Goal: Task Accomplishment & Management: Manage account settings

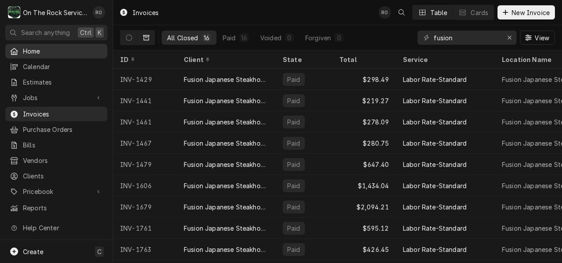
click at [40, 53] on span "Home" at bounding box center [63, 50] width 80 height 9
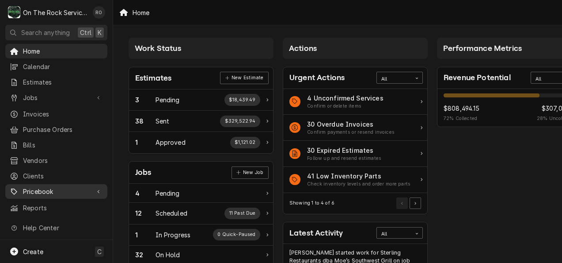
click at [46, 187] on span "Pricebook" at bounding box center [56, 191] width 67 height 9
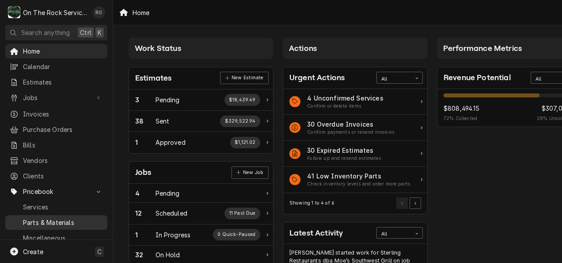
click at [50, 218] on span "Parts & Materials" at bounding box center [63, 222] width 80 height 9
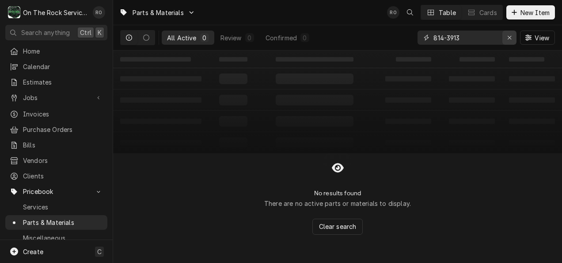
click at [510, 37] on icon "Erase input" at bounding box center [510, 37] width 5 height 6
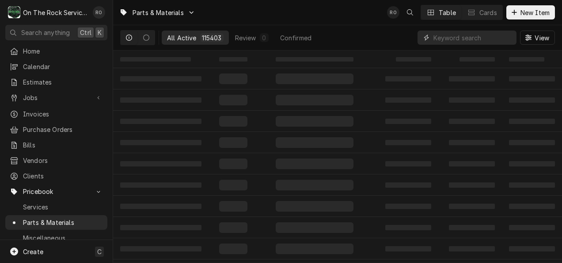
click at [473, 37] on input "Dynamic Content Wrapper" at bounding box center [473, 38] width 79 height 14
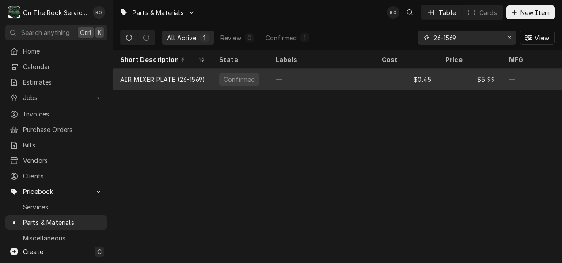
type input "26-1569"
click at [314, 72] on div "—" at bounding box center [322, 79] width 106 height 21
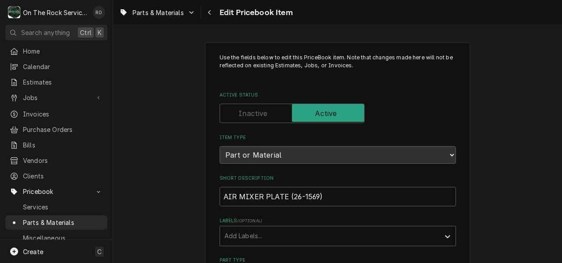
scroll to position [35, 0]
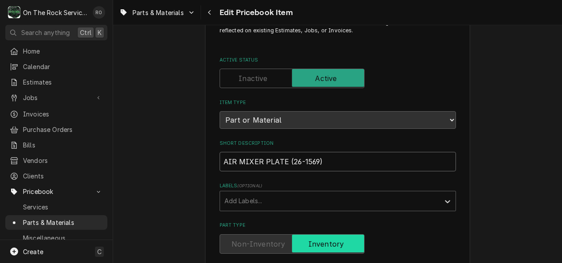
drag, startPoint x: 348, startPoint y: 163, endPoint x: 208, endPoint y: 148, distance: 141.0
drag, startPoint x: 256, startPoint y: 161, endPoint x: 174, endPoint y: 148, distance: 82.4
drag, startPoint x: 355, startPoint y: 160, endPoint x: 106, endPoint y: 158, distance: 249.0
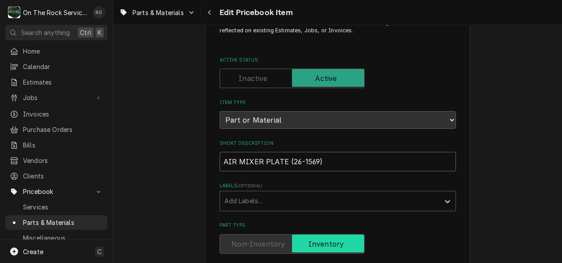
click at [106, 158] on div "O On The Rock Services RO Search anything Ctrl K Home Calendar Estimates Jobs J…" at bounding box center [281, 131] width 562 height 263
paste input "2 1/8 in Single Plate Air Shutter Brand:"
type textarea "x"
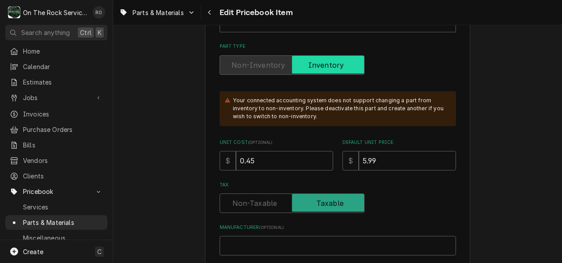
scroll to position [220, 0]
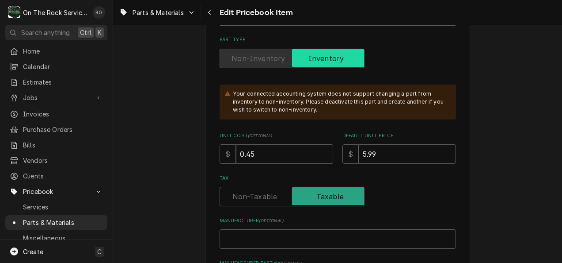
type input "2 1/8 in Single Plate Air Shutter Brand:"
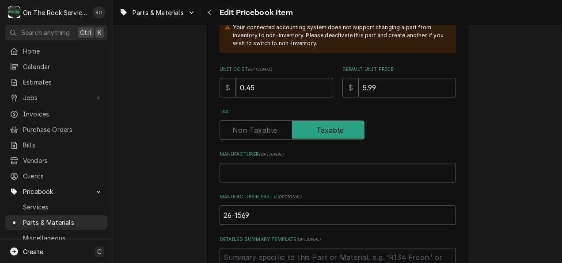
scroll to position [298, 0]
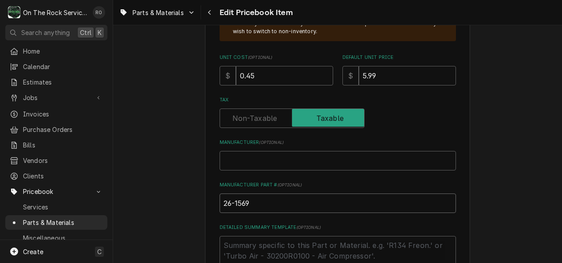
drag, startPoint x: 265, startPoint y: 210, endPoint x: 276, endPoint y: 228, distance: 21.4
type textarea "x"
type input "26-1569,"
type textarea "x"
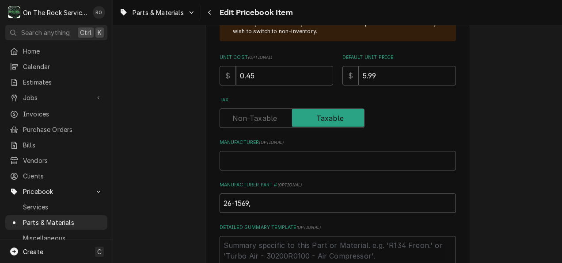
type input "26-1569,"
type textarea "x"
type input "26-1569, 2"
type textarea "x"
type input "26-1569, 26"
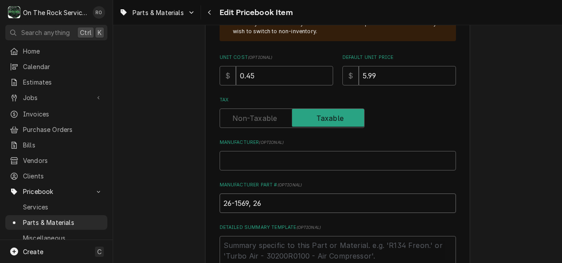
type textarea "x"
type input "26-1569, 261"
type textarea "x"
type input "26-1569, 2615"
type textarea "x"
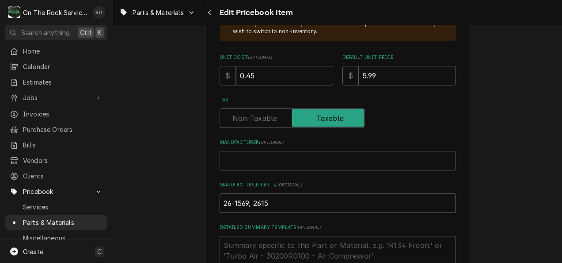
type input "26-1569, 26156"
type textarea "x"
type input "26-1569, 261569"
type textarea "x"
type input "26-1569, 261569,"
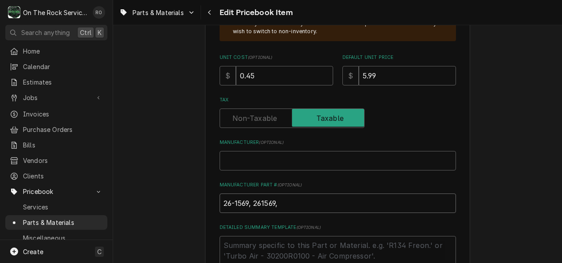
type textarea "x"
type input "26-1569, 261569,"
click at [259, 166] on input "Manufacturer ( optional )" at bounding box center [338, 160] width 237 height 19
type textarea "x"
type input "M"
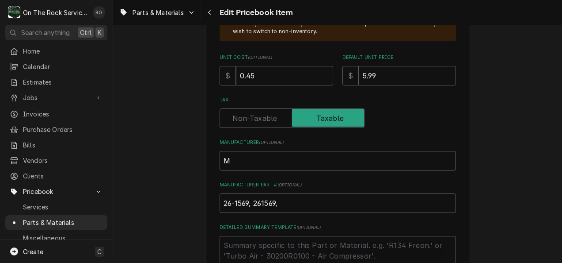
type textarea "x"
type input "Mav"
type textarea "x"
type input "Mavr"
type textarea "x"
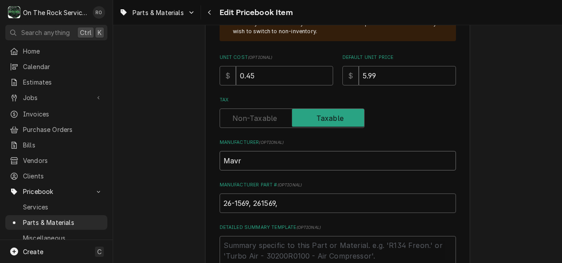
type input "Mavri"
type textarea "x"
type input "Mavrik"
type textarea "x"
type input "Mavrik,"
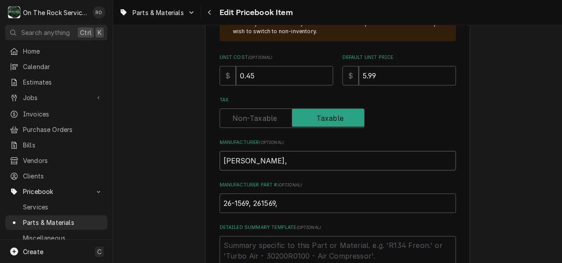
type textarea "x"
type input "Mavrik,"
type textarea "x"
type input "Mavrik, V"
type textarea "x"
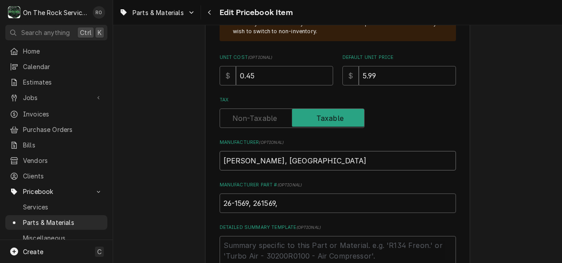
type input "Mavrik, Var"
type textarea "x"
type input "Mavrik, Vari"
type textarea "x"
type input "Mavrik, Vario"
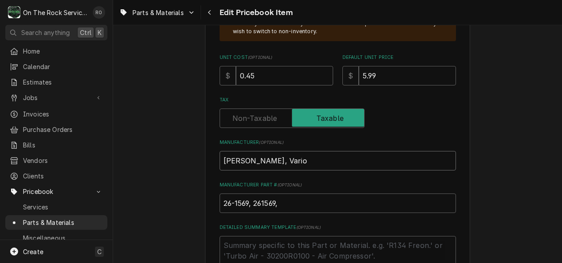
type textarea "x"
type input "Mavrik, Various"
type textarea "x"
type input "Mavrik, Various"
type textarea "x"
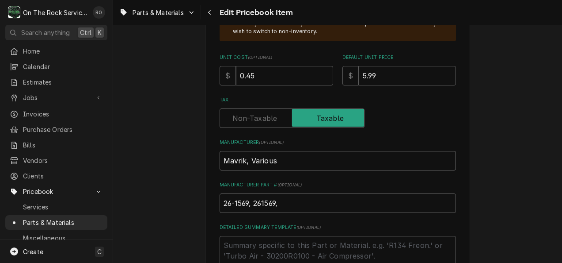
type input "Mavrik, Various"
drag, startPoint x: 256, startPoint y: 68, endPoint x: 190, endPoint y: 61, distance: 65.8
type textarea "x"
type input "1"
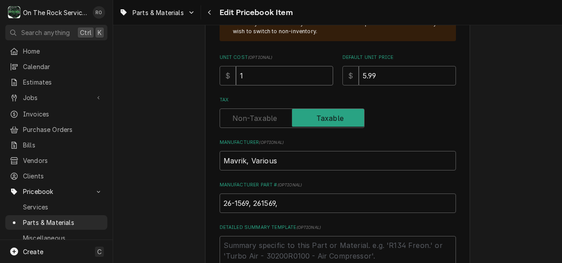
type textarea "x"
type input "1.0"
type textarea "x"
type input "1.06"
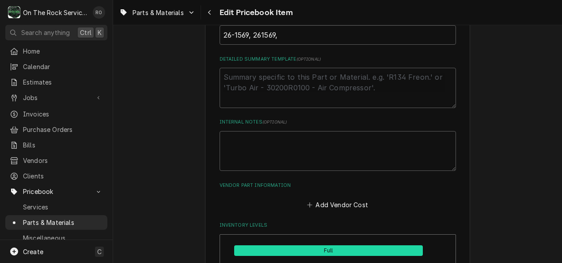
click at [195, 117] on div "Use the fields below to edit this PriceBook item. Note that changes made here w…" at bounding box center [337, 246] width 449 height 1357
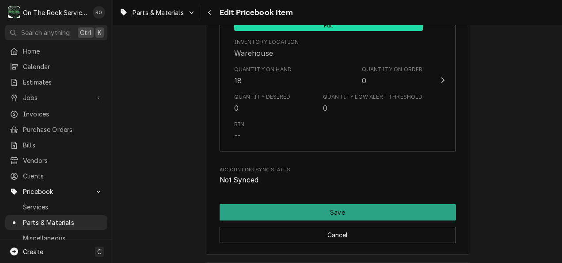
scroll to position [1130, 0]
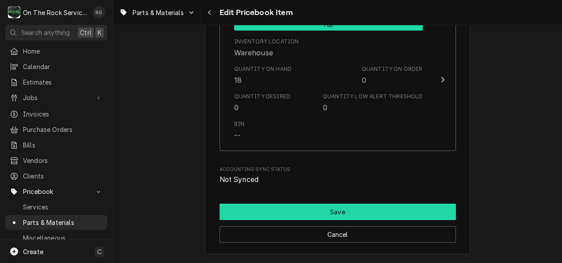
click at [337, 210] on button "Save" at bounding box center [338, 211] width 237 height 16
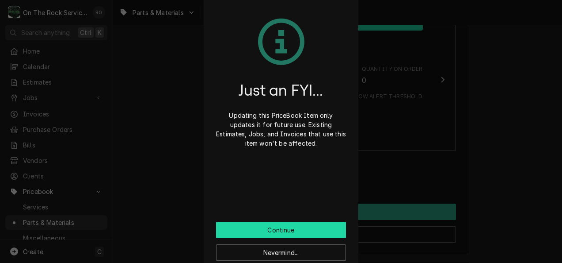
click at [299, 232] on button "Continue" at bounding box center [281, 230] width 130 height 16
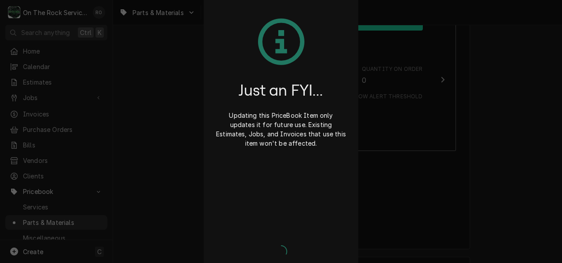
type textarea "x"
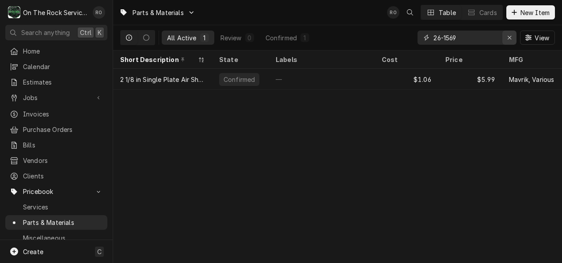
click at [512, 38] on div "Erase input" at bounding box center [509, 37] width 9 height 9
type input "800-2342"
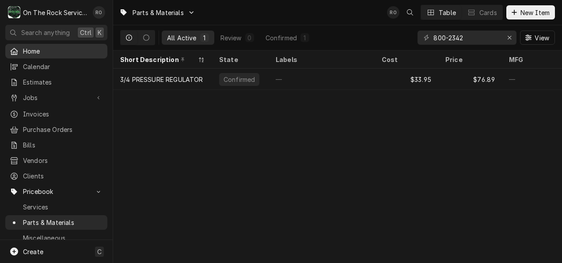
click at [36, 54] on div "Home" at bounding box center [56, 51] width 99 height 11
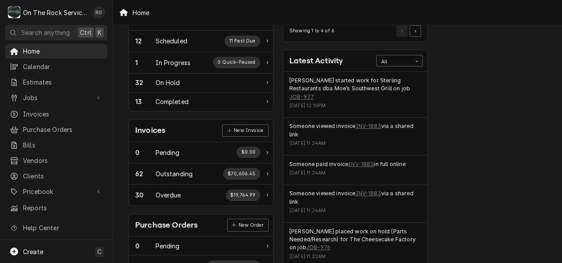
scroll to position [172, 0]
click at [47, 62] on span "Calendar" at bounding box center [63, 66] width 80 height 9
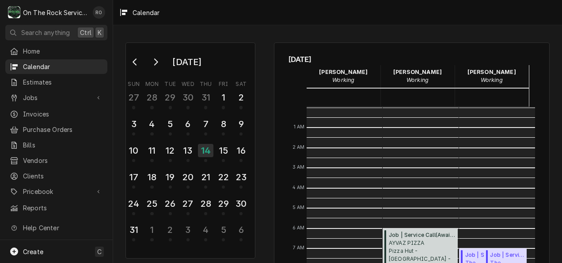
scroll to position [161, 0]
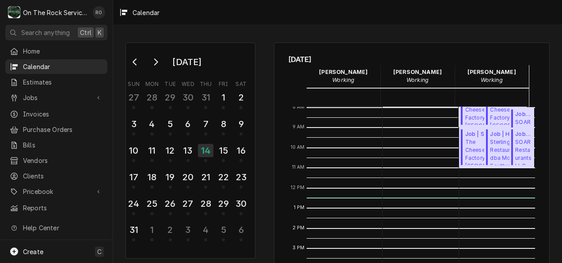
click at [466, 112] on span "The Cheesecake Factory [GEOGRAPHIC_DATA] / [STREET_ADDRESS][PERSON_NAME]" at bounding box center [483, 111] width 34 height 27
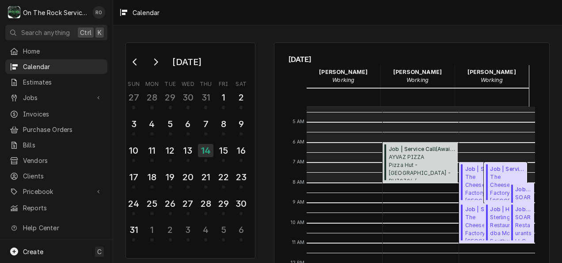
click at [490, 170] on span "Job | Service Call ( Parts Needed/Research )" at bounding box center [507, 169] width 34 height 8
click at [36, 96] on span "Jobs" at bounding box center [56, 97] width 67 height 9
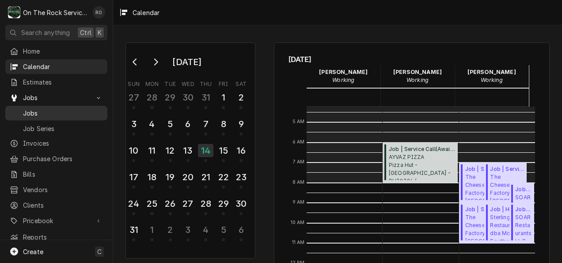
click at [37, 111] on span "Jobs" at bounding box center [63, 112] width 80 height 9
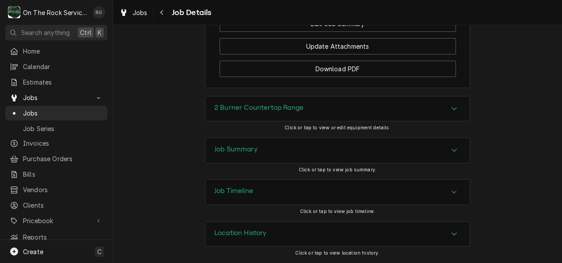
scroll to position [1228, 0]
click at [310, 154] on div "Job Summary" at bounding box center [338, 150] width 264 height 25
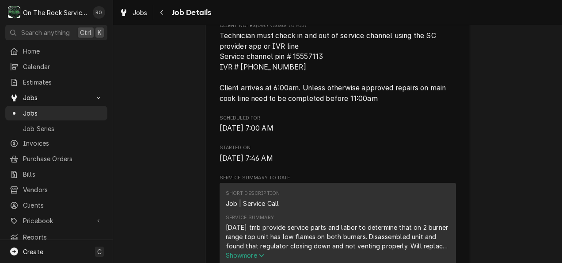
scroll to position [0, 0]
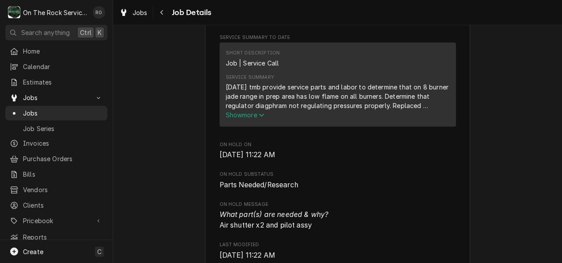
scroll to position [398, 0]
click at [255, 118] on span "Show more" at bounding box center [245, 115] width 39 height 8
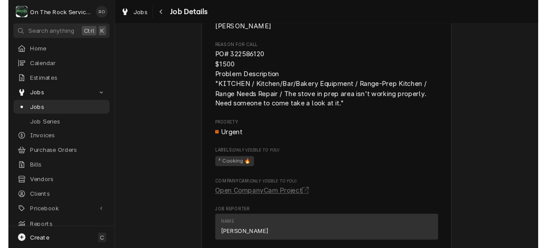
scroll to position [758, 0]
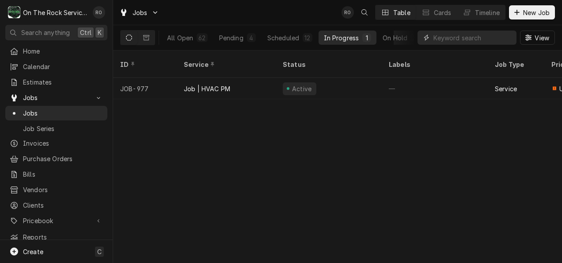
click at [455, 39] on input "Dynamic Content Wrapper" at bounding box center [473, 38] width 79 height 14
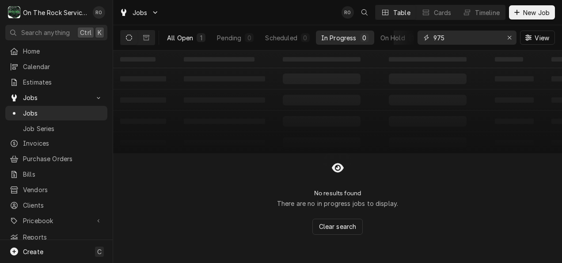
type input "975"
click at [191, 33] on button "All Open 1" at bounding box center [186, 38] width 49 height 14
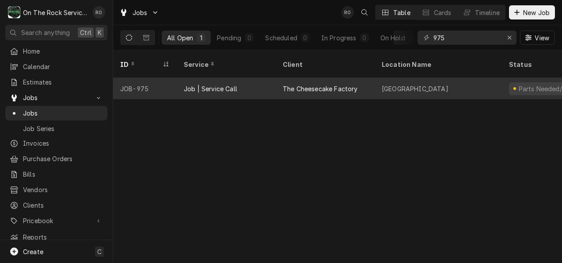
click at [237, 84] on div "Job | Service Call" at bounding box center [211, 88] width 54 height 9
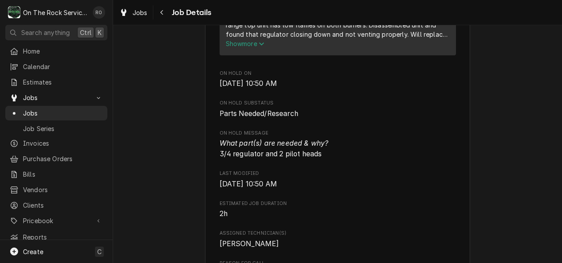
scroll to position [470, 0]
click at [246, 47] on button "Show more" at bounding box center [338, 42] width 224 height 9
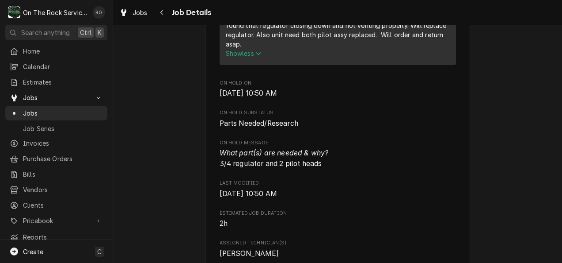
scroll to position [478, 0]
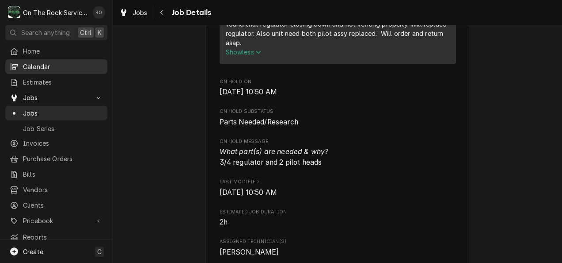
click at [41, 61] on div "Calendar" at bounding box center [56, 66] width 99 height 11
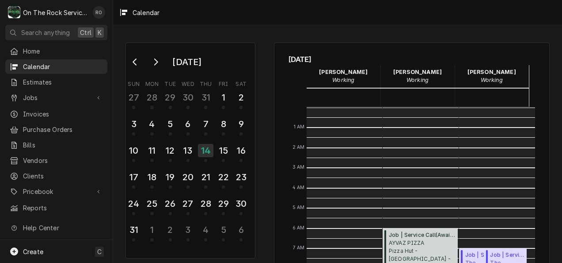
scroll to position [161, 0]
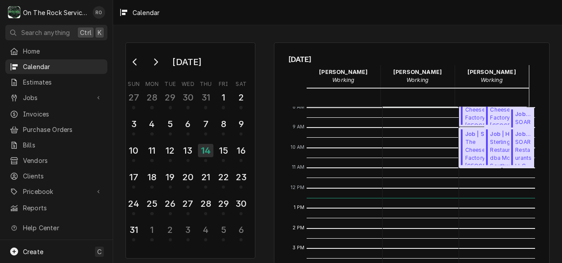
click at [466, 157] on span "The Cheesecake Factory [GEOGRAPHIC_DATA] / [STREET_ADDRESS][PERSON_NAME]" at bounding box center [483, 151] width 34 height 27
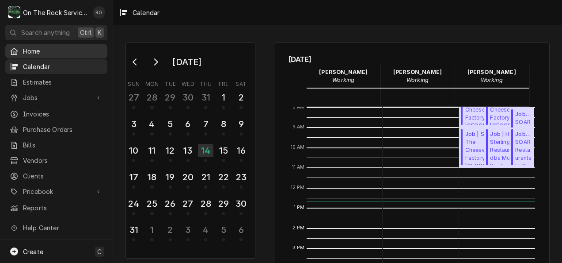
click at [60, 44] on link "Home" at bounding box center [56, 51] width 102 height 15
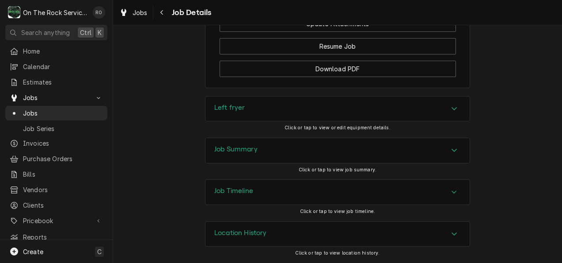
scroll to position [1023, 0]
click at [454, 156] on div "Accordion Header" at bounding box center [454, 150] width 13 height 11
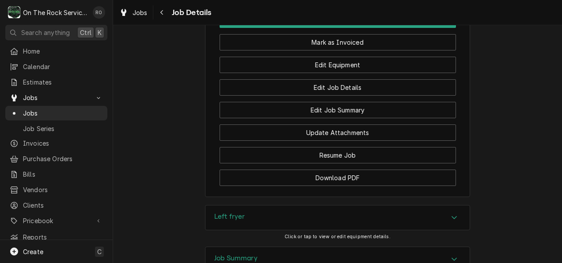
scroll to position [909, 0]
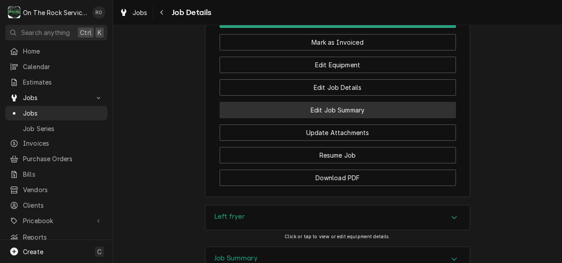
click at [366, 118] on button "Edit Job Summary" at bounding box center [338, 110] width 237 height 16
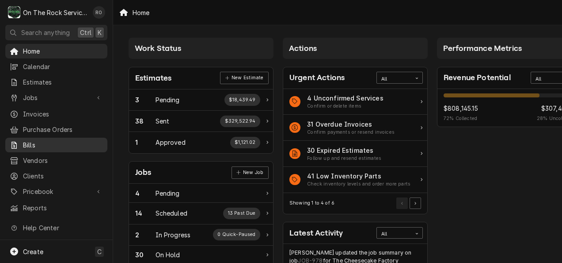
scroll to position [0, 8]
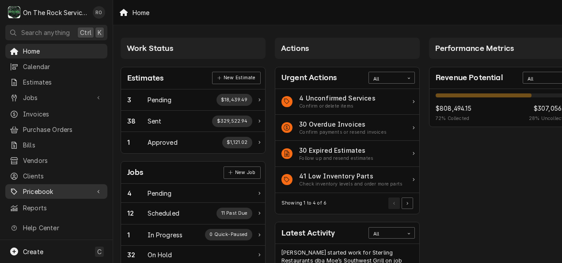
click at [85, 186] on div "Pricebook" at bounding box center [56, 191] width 99 height 11
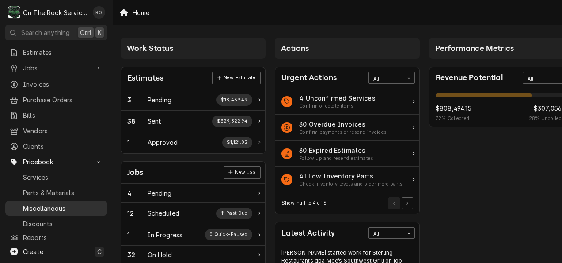
scroll to position [28, 0]
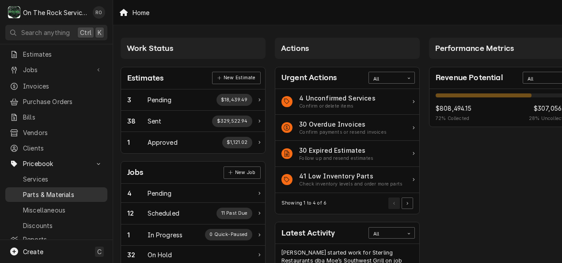
click at [43, 190] on span "Parts & Materials" at bounding box center [63, 194] width 80 height 9
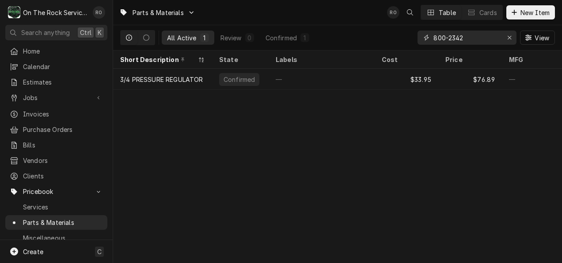
drag, startPoint x: 486, startPoint y: 39, endPoint x: 351, endPoint y: 25, distance: 136.5
click at [351, 25] on div "All Active 1 Review 0 Confirmed 1 800-2342 View" at bounding box center [337, 37] width 435 height 25
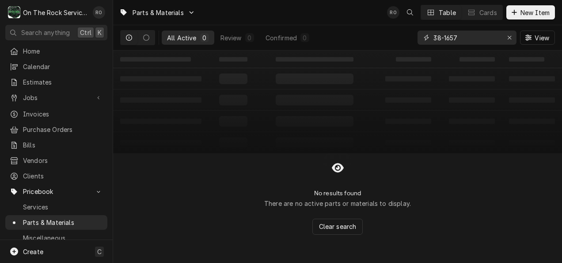
type input "38-1657"
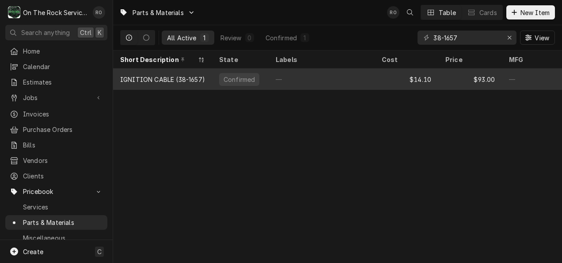
click at [203, 84] on div "IGNITION CABLE (38-1657)" at bounding box center [162, 79] width 99 height 21
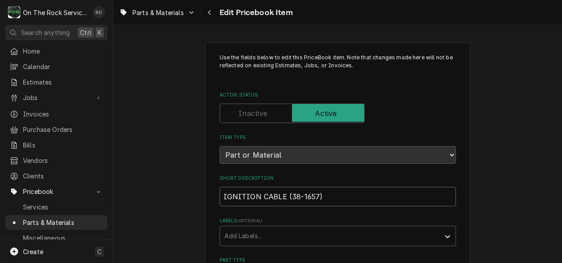
drag, startPoint x: 337, startPoint y: 201, endPoint x: 207, endPoint y: 195, distance: 130.1
paste input "ngnition Cable with Ground Wire"
type textarea "x"
type input "Ingnition Cable with Ground Wire"
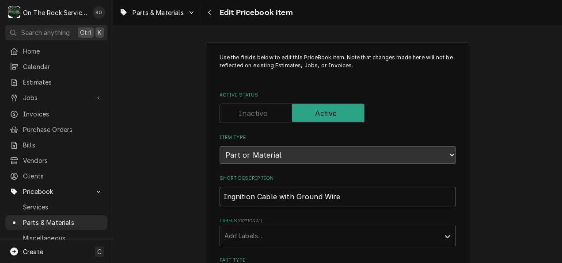
type textarea "x"
type input "Ingnition Cable with Ground Wire"
type textarea "x"
type input "Ingnition Cable with Ground Wire P"
type textarea "x"
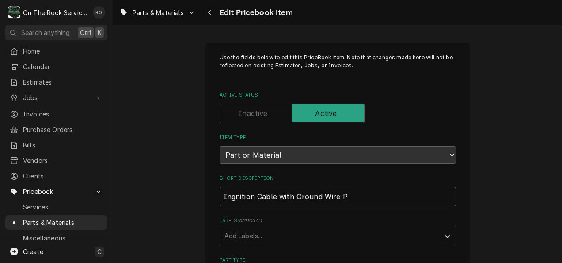
type input "Ingnition Cable with Ground Wire Pi"
type textarea "x"
type input "Ingnition Cable with Ground Wire Pit"
type textarea "x"
type input "Ingnition Cable with Ground Wire Pitc"
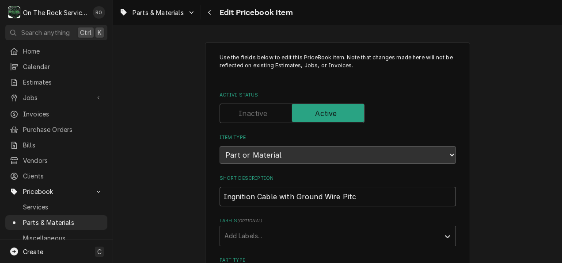
type textarea "x"
type input "Ingnition Cable with Ground Wire Pitco"
type textarea "x"
type input "Ingnition Cable with Ground Wire Pitco"
type textarea "x"
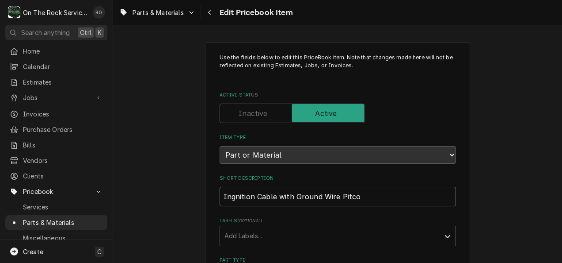
type input "Ingnition Cable with Ground Wire Pitco M"
type textarea "x"
type input "Ingnition Cable with Ground Wire Pitco Ma"
type textarea "x"
type input "Ingnition Cable with Ground Wire Pitco Mag"
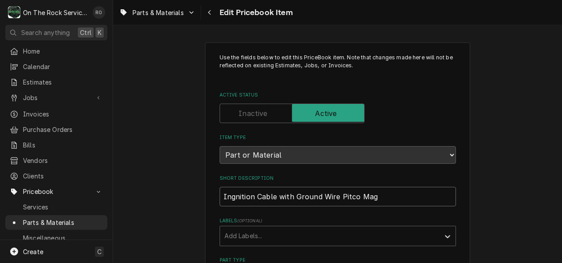
type textarea "x"
type input "Ingnition Cable with Ground Wire Pitco Magi"
type textarea "x"
type input "Ingnition Cable with Ground Wire Pitco Magik"
type textarea "x"
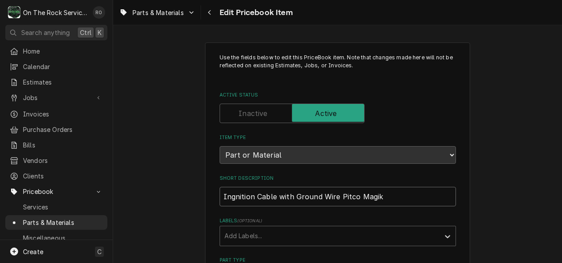
type input "Ingnition Cable with Ground Wire Pitco Magiki"
type textarea "x"
type input "Ingnition Cable with Ground Wire Pitco Magikit"
type textarea "x"
type input "Ingnition Cable with Ground Wire Pitco Magikitc"
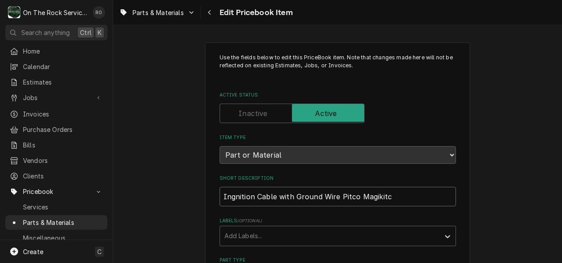
type textarea "x"
type input "Ingnition Cable with Ground Wire Pitco Magikitch"
type textarea "x"
type input "Ingnition Cable with Ground Wire Pitco Magikitchn"
type textarea "x"
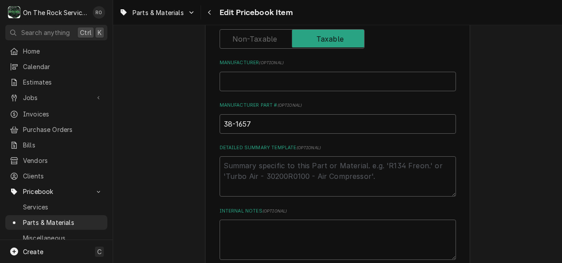
scroll to position [325, 0]
type input "Ingnition Cable with Ground Wire Pitco Magikitchn"
click at [276, 119] on input "38-1657" at bounding box center [338, 122] width 237 height 19
type textarea "x"
type input "38-1657,"
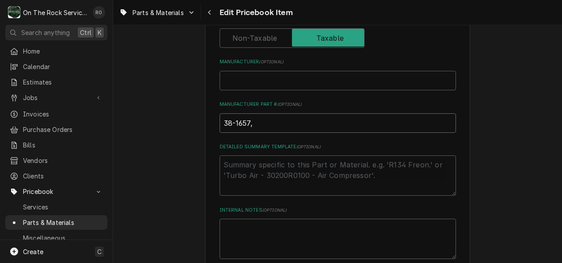
type textarea "x"
type input "38-1657,"
type textarea "x"
type input "38-1657, 3"
type textarea "x"
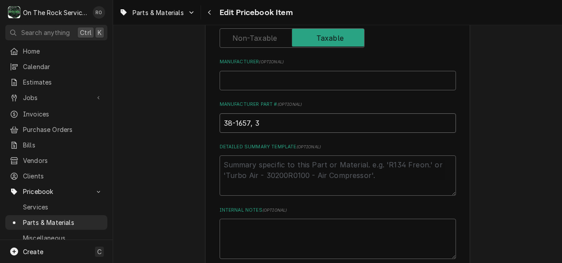
type input "38-1657, 38"
type textarea "x"
type input "38-1657, 381"
type textarea "x"
type input "38-1657, 3816"
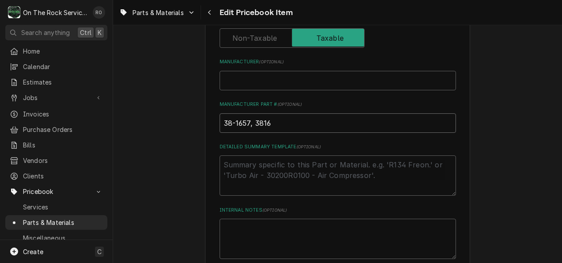
type textarea "x"
type input "38-1657, 38165"
type textarea "x"
type input "38-1657, 381657"
click at [245, 80] on input "Manufacturer ( optional )" at bounding box center [338, 80] width 237 height 19
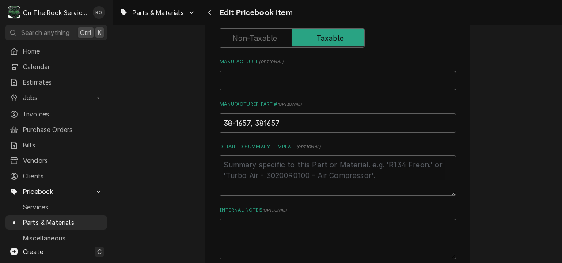
type textarea "x"
type input "N"
type textarea "x"
type input "M"
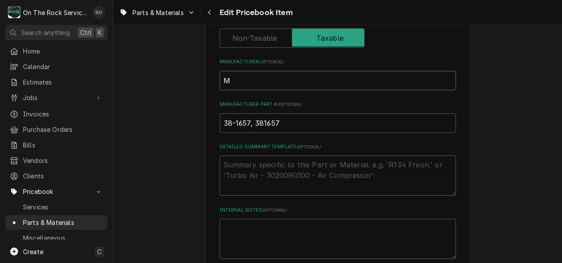
type textarea "x"
type input "Ma"
type textarea "x"
type input "Maa"
type textarea "x"
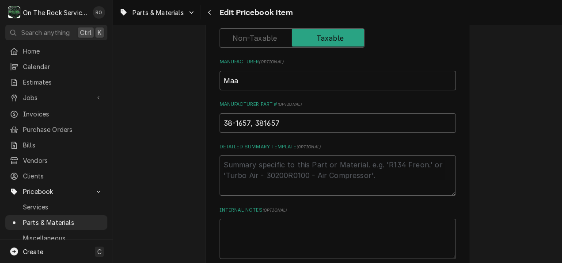
type input "Maav"
type textarea "x"
type input "Maavr"
type textarea "x"
type input "Maavri"
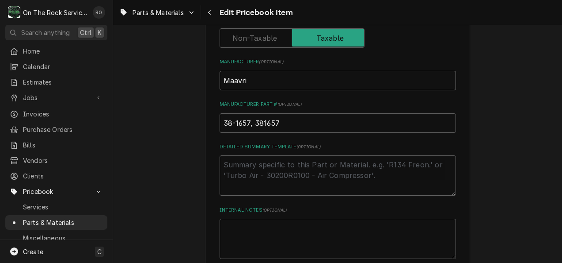
type textarea "x"
type input "Maavr"
type textarea "x"
type input "Maav"
type textarea "x"
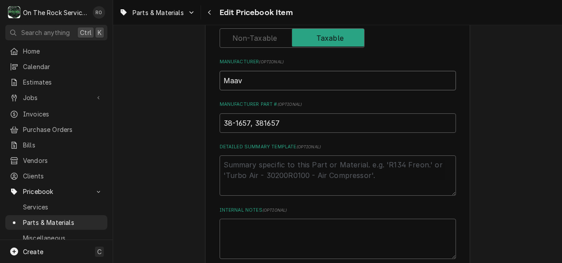
type input "Maa"
type textarea "x"
type input "Ma"
type textarea "x"
type input "Mav"
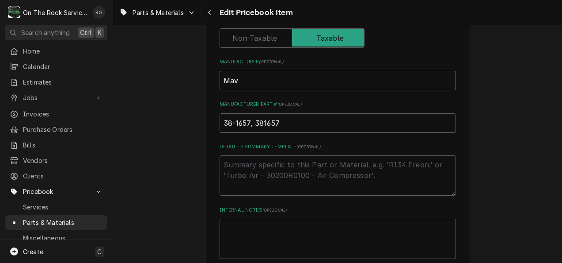
type textarea "x"
type input "Mavr"
type textarea "x"
type input "Mavri"
type textarea "x"
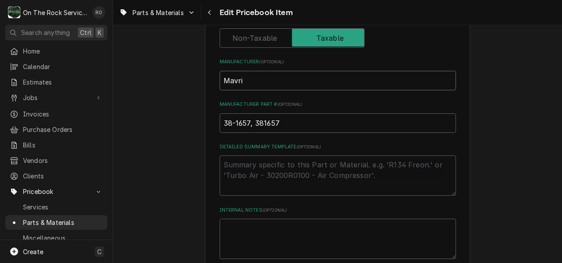
type input "Mavrik"
type textarea "x"
type input "Mavrik,"
type textarea "x"
type input "Mavrik,"
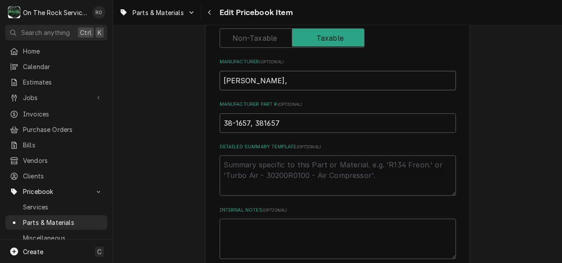
type textarea "x"
type input "Mavrik, P"
type textarea "x"
type input "Mavrik, Pit"
type textarea "x"
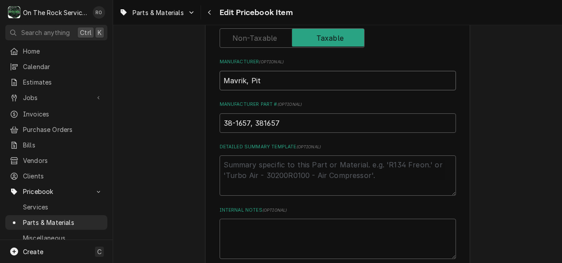
type input "Mavrik, Pitc"
type textarea "x"
type input "Mavrik, Pitco"
type textarea "x"
type input "Mavrik, Pitco"
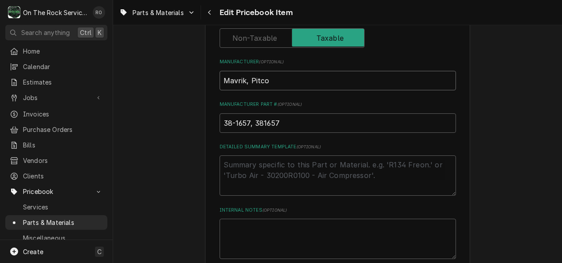
type textarea "x"
type input "Mavrik, Pitco ,"
type textarea "x"
type input "Mavrik, Pitco ,"
type textarea "x"
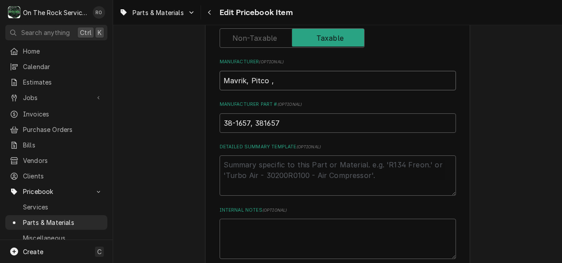
type input "Mavrik, Pitco , M"
type textarea "x"
type input "Mavrik, Pitco , Ma"
type textarea "x"
type input "Mavrik, Pitco , Mag"
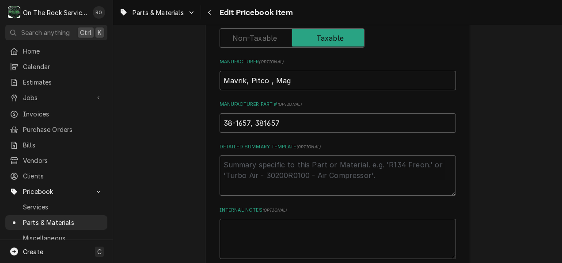
type textarea "x"
type input "Mavrik, Pitco , Magi"
type textarea "x"
type input "Mavrik, Pitco , Magik"
type textarea "x"
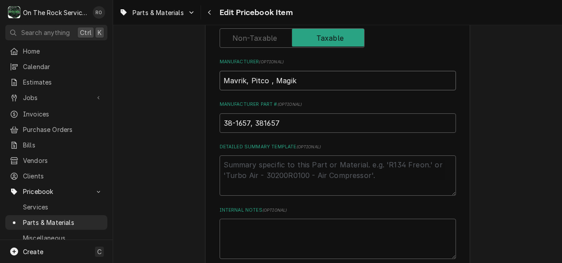
type input "Mavrik, Pitco , Magiki"
type textarea "x"
type input "Mavrik, Pitco , Magikit"
type textarea "x"
type input "Mavrik, Pitco , Magikitc"
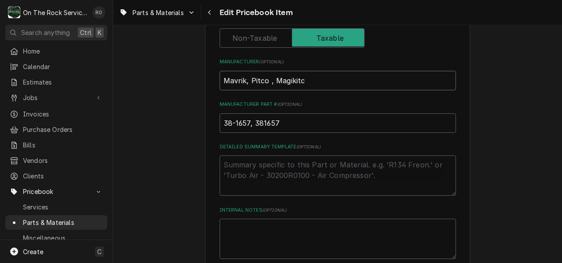
type textarea "x"
type input "Mavrik, Pitco , Magikitch"
type textarea "x"
type input "Mavrik, Pitco , Magikitchn"
type textarea "x"
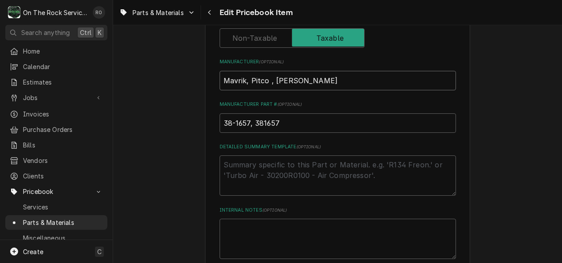
type input "Mavrik, Pitco , Magikitchn"
click at [288, 122] on input "38-1657, 381657" at bounding box center [338, 122] width 237 height 19
type textarea "x"
type input "38-1657, 381657,"
type textarea "x"
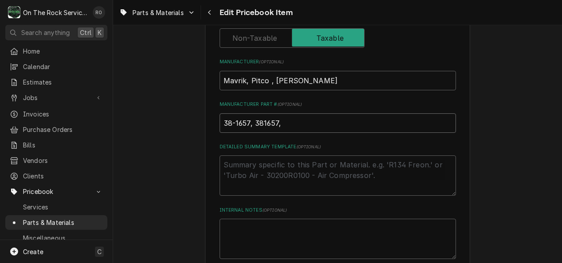
type input "38-1657, 381657,"
paste input "B6783401"
type textarea "x"
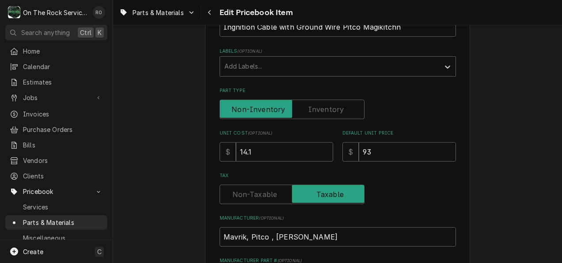
scroll to position [169, 0]
type input "38-1657, 381657, B6783401"
drag, startPoint x: 283, startPoint y: 152, endPoint x: 165, endPoint y: 125, distance: 121.1
click at [165, 125] on div "Use the fields below to edit this PriceBook item. Note that changes made here w…" at bounding box center [337, 214] width 449 height 696
type textarea "x"
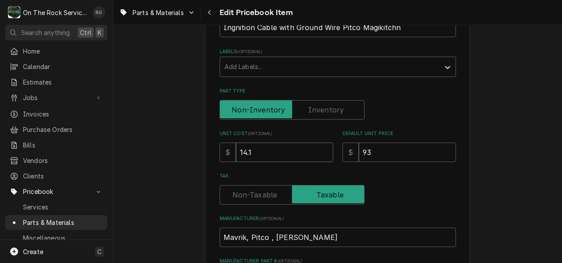
type input "5"
type textarea "x"
type input "54"
type textarea "x"
type input "54.1"
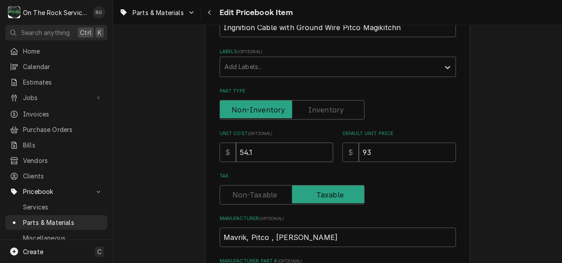
type textarea "x"
type input "54.13"
type textarea "x"
type input "1"
type textarea "x"
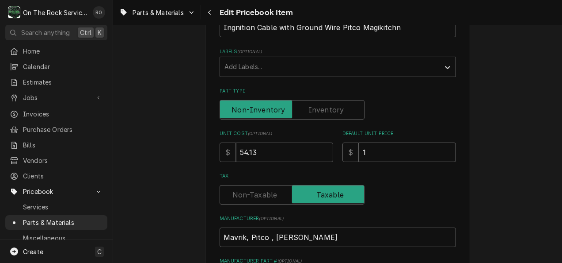
type input "11"
type textarea "x"
type input "119"
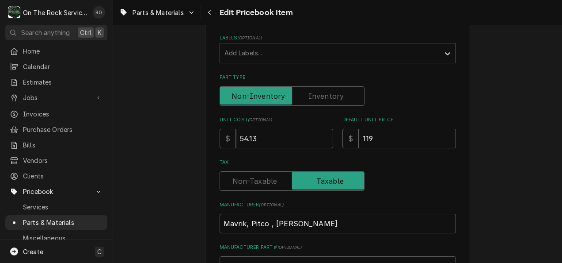
scroll to position [180, 0]
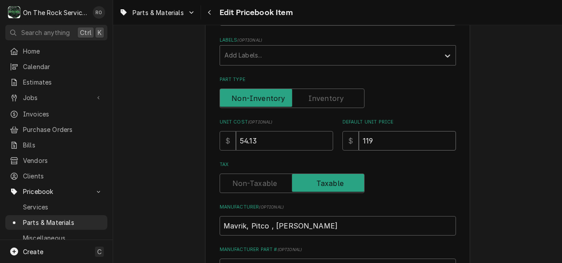
click at [418, 147] on input "119" at bounding box center [407, 140] width 97 height 19
type textarea "x"
type input "119.0"
type textarea "x"
type input "119.08"
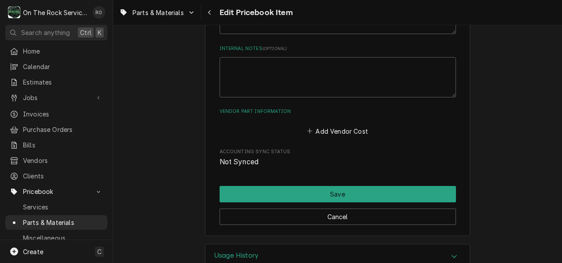
scroll to position [491, 0]
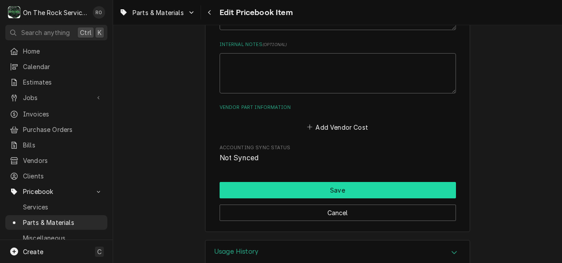
click at [383, 188] on button "Save" at bounding box center [338, 190] width 237 height 16
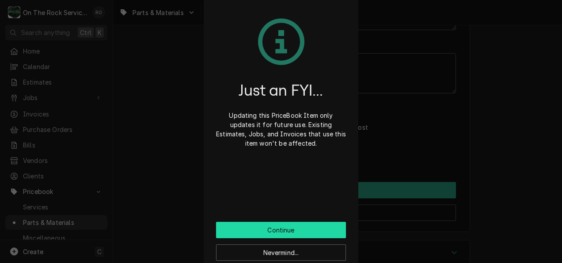
click at [301, 231] on button "Continue" at bounding box center [281, 230] width 130 height 16
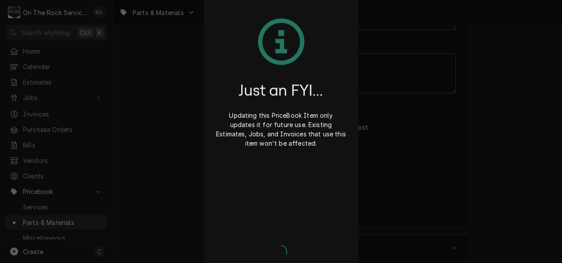
type textarea "x"
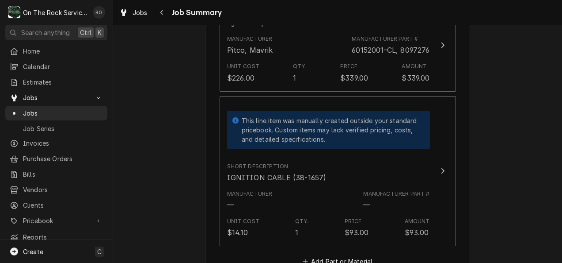
scroll to position [542, 0]
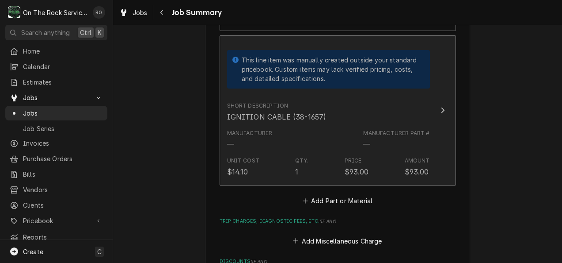
click at [393, 140] on div "Manufacturer Part # —" at bounding box center [396, 139] width 66 height 20
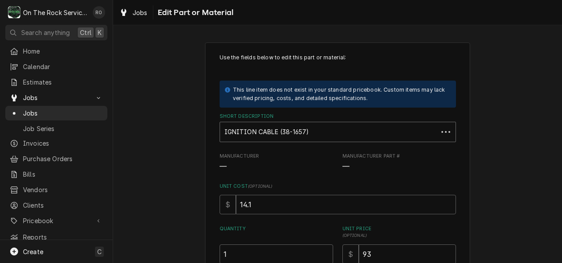
click at [403, 132] on div "Short Description" at bounding box center [329, 132] width 209 height 16
type textarea "x"
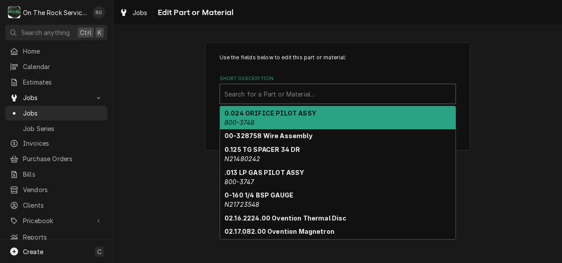
click at [386, 92] on div "Short Description" at bounding box center [338, 94] width 227 height 16
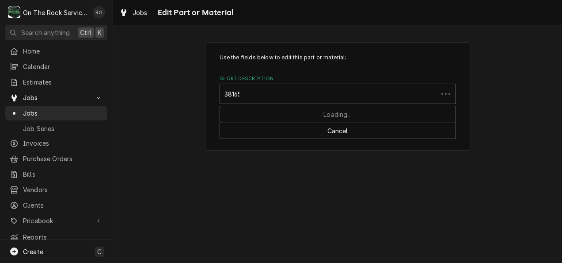
type input "381657"
click at [386, 92] on div "Short Description" at bounding box center [338, 94] width 227 height 16
type input "381657"
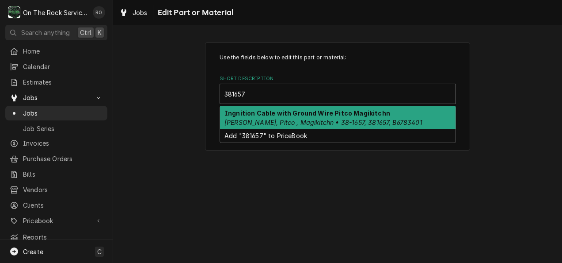
click at [328, 115] on strong "Ingnition Cable with Ground Wire Pitco Magikitchn" at bounding box center [308, 113] width 166 height 8
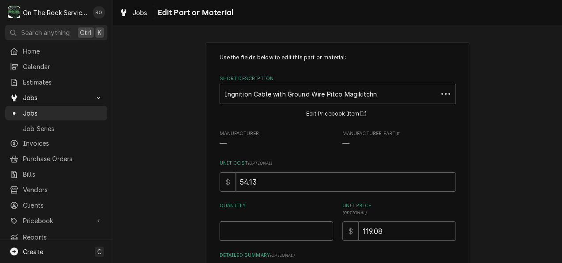
click at [281, 230] on input "Quantity" at bounding box center [277, 230] width 114 height 19
type textarea "x"
type input "1"
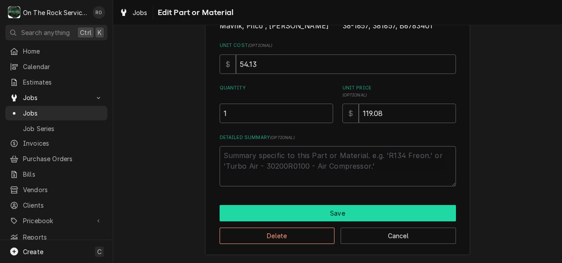
click at [286, 217] on button "Save" at bounding box center [338, 213] width 237 height 16
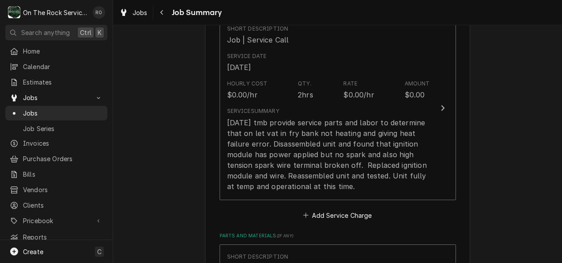
scroll to position [237, 0]
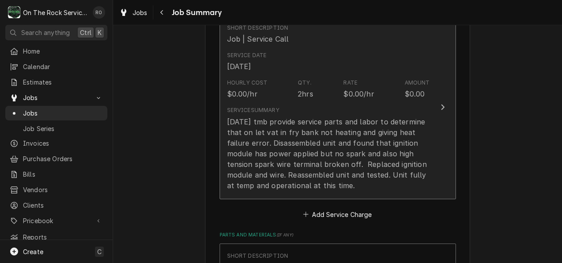
click at [396, 101] on div "Hourly Cost $0.00/hr Qty. 2hrs Rate $0.00/hr Amount $0.00" at bounding box center [328, 88] width 203 height 27
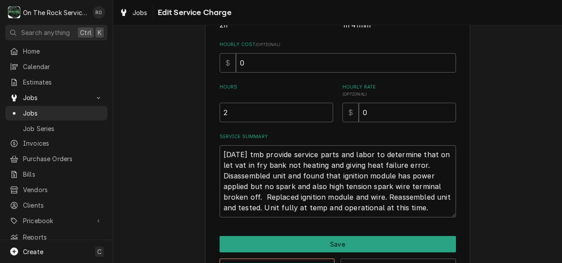
scroll to position [234, 0]
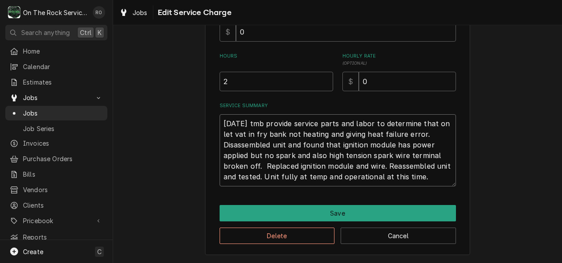
drag, startPoint x: 433, startPoint y: 179, endPoint x: 210, endPoint y: 96, distance: 237.6
click at [210, 96] on div "Use the fields below to edit this service charge Short Description Job | Servic…" at bounding box center [337, 31] width 265 height 447
type textarea "x"
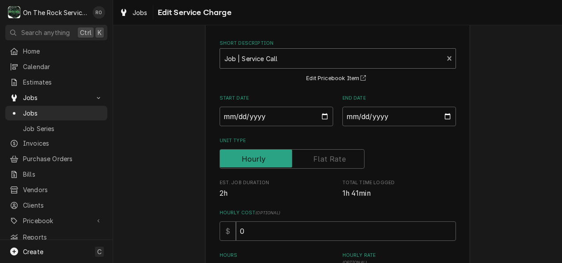
scroll to position [0, 0]
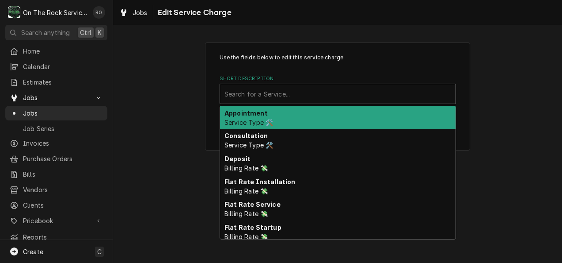
click at [371, 96] on div "Short Description" at bounding box center [338, 94] width 227 height 16
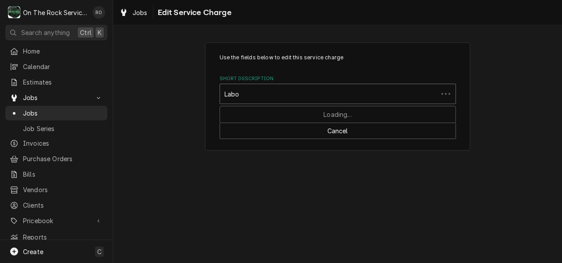
type input "Labor"
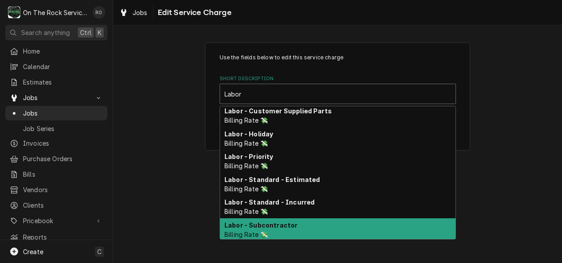
scroll to position [63, 0]
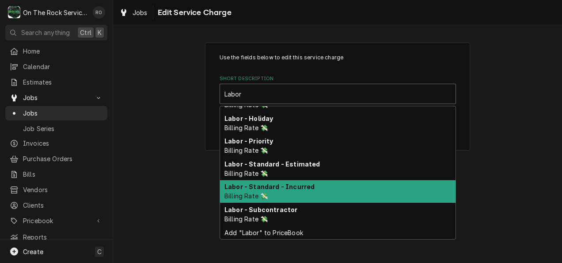
click at [369, 192] on div "Labor - Standard - Incurred Billing Rate 💸" at bounding box center [338, 191] width 236 height 23
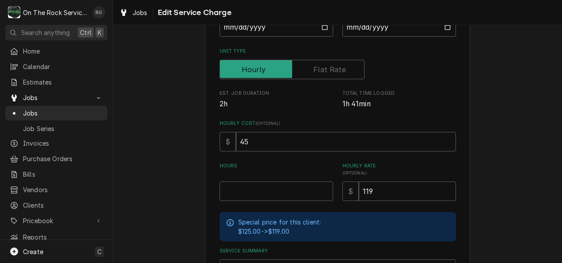
scroll to position [126, 0]
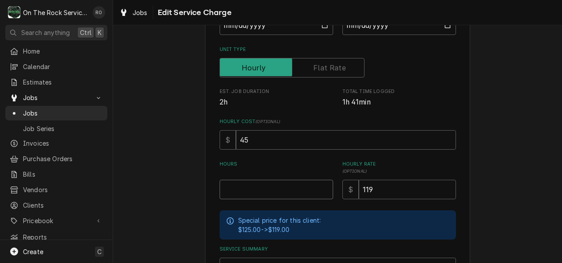
click at [279, 192] on input "Hours" at bounding box center [277, 189] width 114 height 19
type textarea "x"
type input "2"
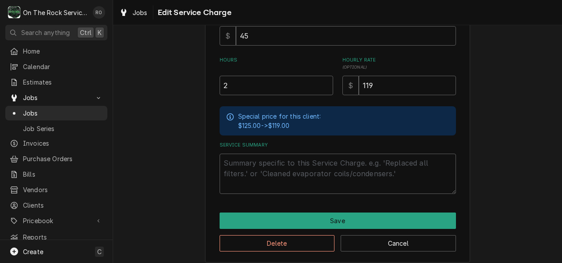
scroll to position [230, 0]
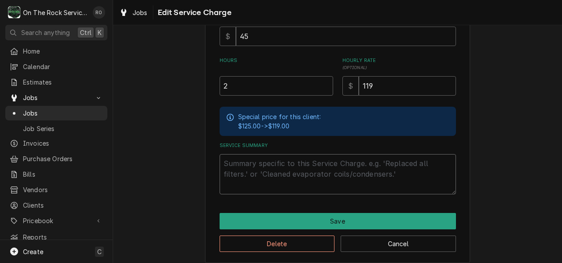
click at [272, 178] on textarea "Service Summary" at bounding box center [338, 174] width 237 height 40
paste textarea "8/14/25 tmb provide service parts and labor to determine that on let vat in fry…"
type textarea "x"
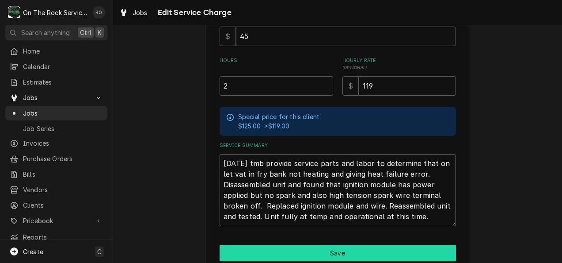
type textarea "8/14/25 tmb provide service parts and labor to determine that on let vat in fry…"
click at [359, 256] on button "Save" at bounding box center [338, 253] width 237 height 16
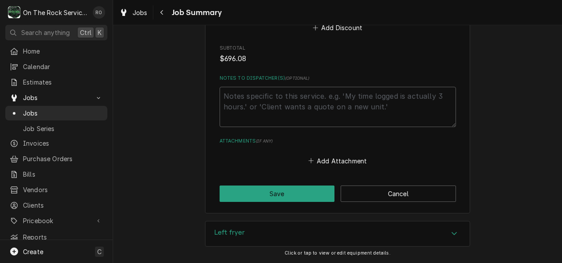
scroll to position [766, 0]
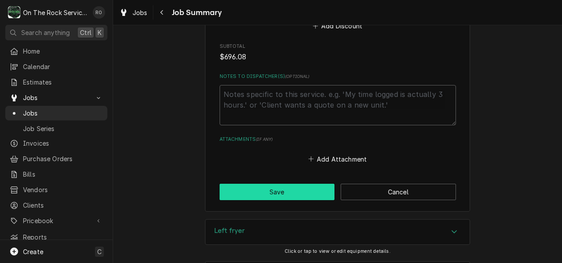
click at [288, 184] on button "Save" at bounding box center [277, 192] width 115 height 16
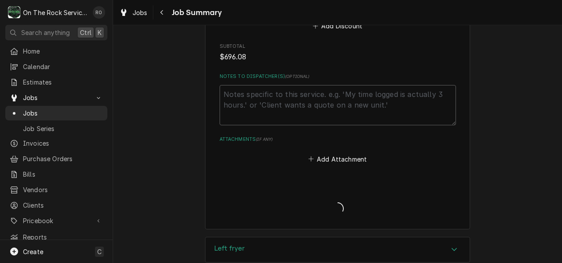
type textarea "x"
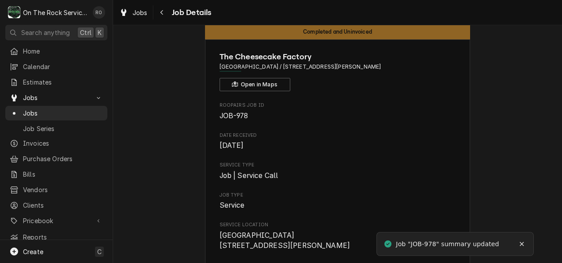
scroll to position [18, 0]
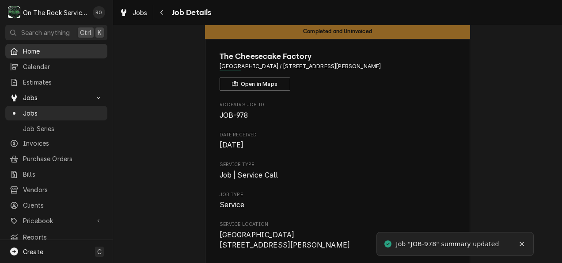
click at [70, 47] on span "Home" at bounding box center [63, 50] width 80 height 9
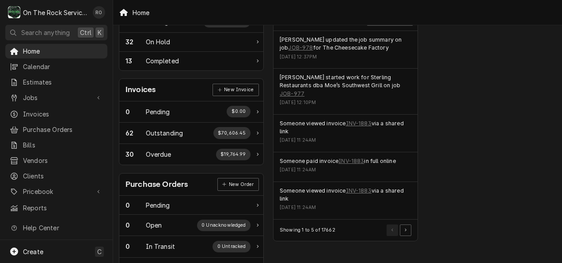
scroll to position [213, 10]
click at [370, 119] on link "INV-1883" at bounding box center [359, 123] width 26 height 8
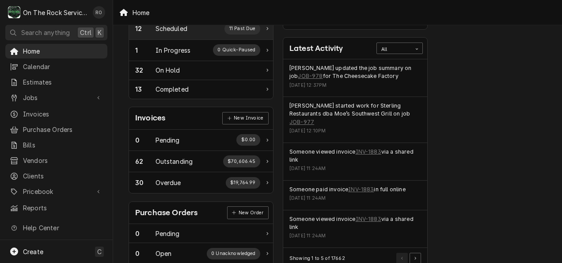
scroll to position [169, 0]
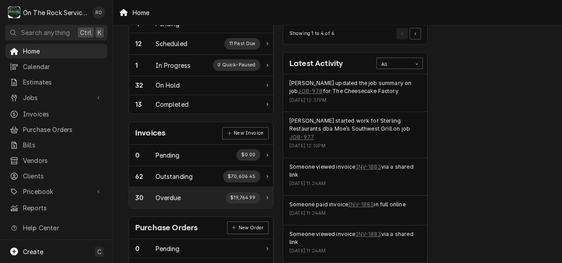
click at [192, 199] on div "30 Overdue $19,764.99" at bounding box center [197, 197] width 125 height 11
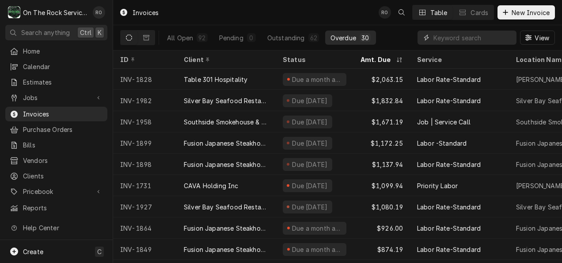
click at [473, 34] on input "Dynamic Content Wrapper" at bounding box center [473, 38] width 79 height 14
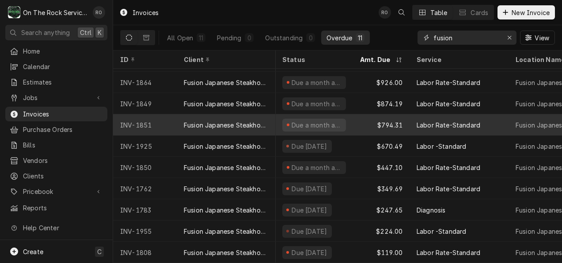
scroll to position [44, 1]
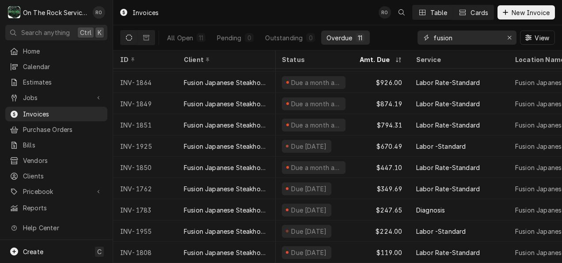
type input "fusion"
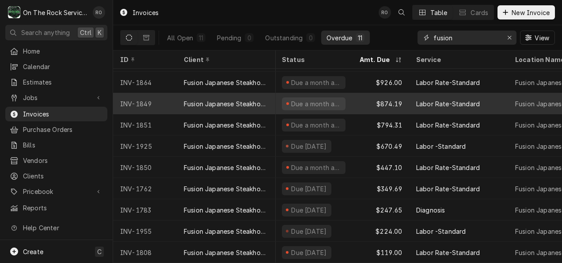
scroll to position [0, 1]
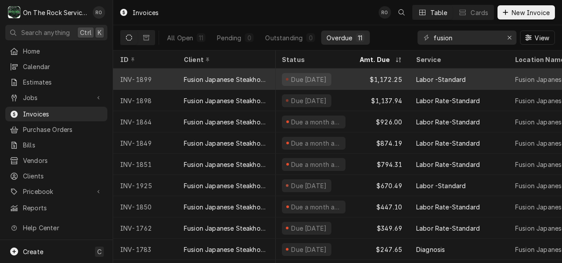
click at [212, 75] on div "Fusion Japanese Steakhouse" at bounding box center [226, 79] width 85 height 9
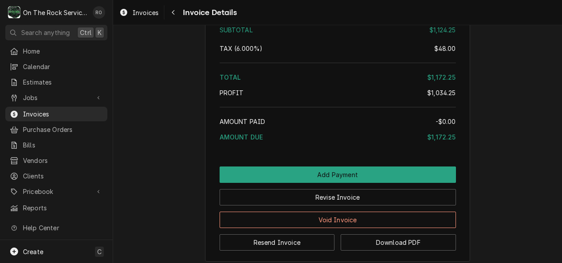
scroll to position [1153, 0]
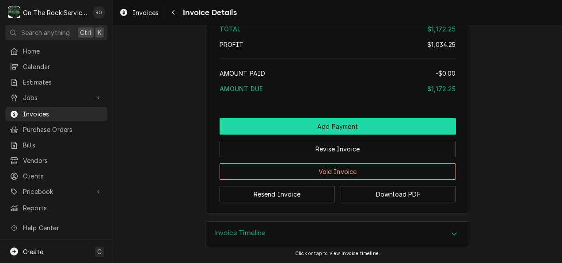
click at [250, 124] on button "Add Payment" at bounding box center [338, 126] width 237 height 16
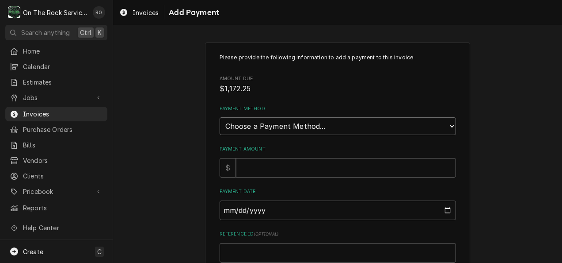
click at [358, 129] on select "Choose a Payment Method... Cash Check Credit/Debit Card ACH/eCheck Other" at bounding box center [338, 126] width 237 height 18
select select "3"
click at [220, 117] on select "Choose a Payment Method... Cash Check Credit/Debit Card ACH/eCheck Other" at bounding box center [338, 126] width 237 height 18
type textarea "x"
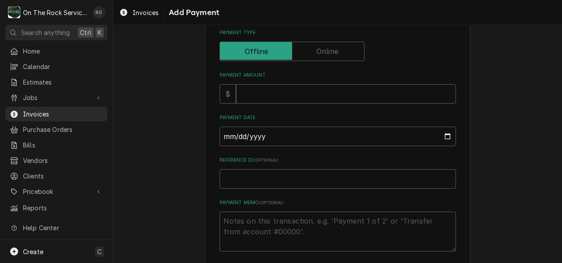
scroll to position [122, 0]
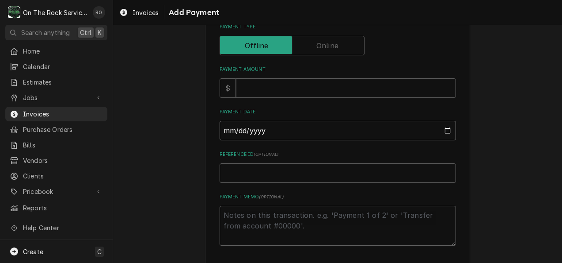
click at [362, 136] on input "Payment Date" at bounding box center [338, 130] width 237 height 19
click at [442, 133] on input "Payment Date" at bounding box center [338, 130] width 237 height 19
type input "2025-08-14"
click at [280, 86] on input "Payment Amount" at bounding box center [346, 87] width 220 height 19
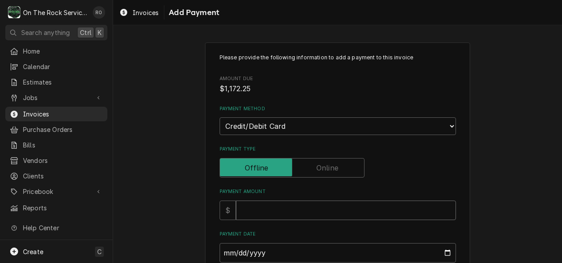
click at [285, 209] on input "Payment Amount" at bounding box center [346, 209] width 220 height 19
type textarea "x"
type input "1"
type textarea "x"
type input "11"
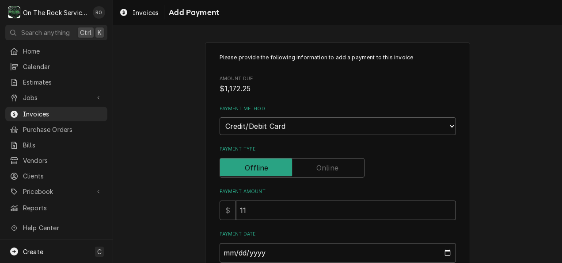
type textarea "x"
type input "117"
type textarea "x"
type input "1172"
type textarea "x"
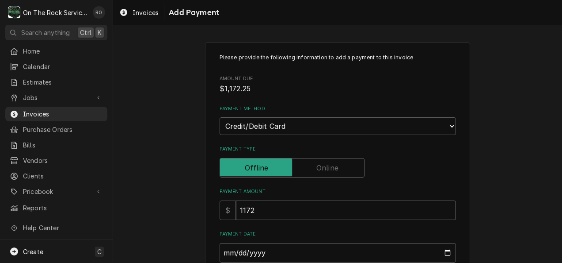
type input "1172.2"
type textarea "x"
type input "1172.25"
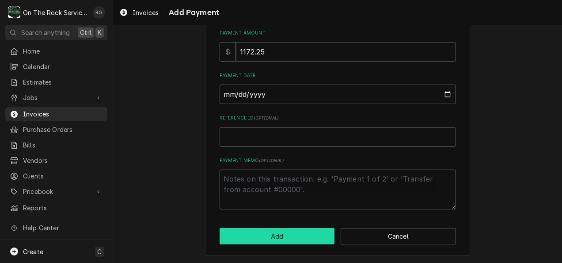
click at [279, 237] on button "Add" at bounding box center [277, 236] width 115 height 16
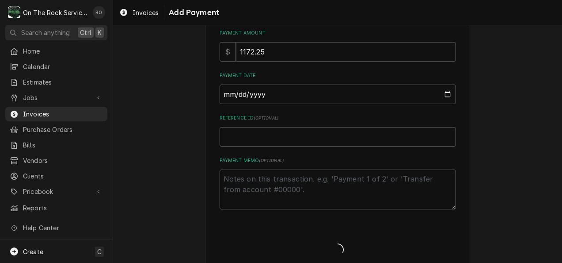
type textarea "x"
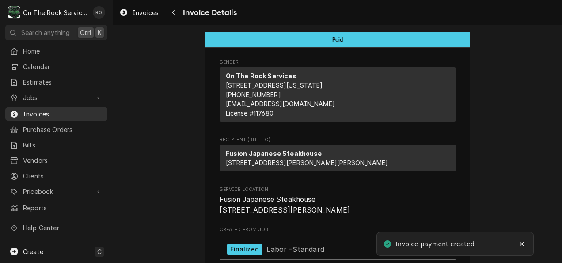
click at [70, 107] on link "Invoices" at bounding box center [56, 114] width 102 height 15
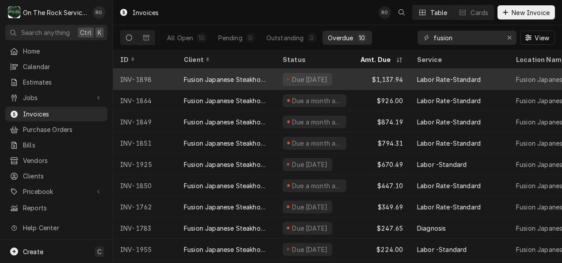
click at [193, 75] on div "Fusion Japanese Steakhouse" at bounding box center [226, 79] width 85 height 9
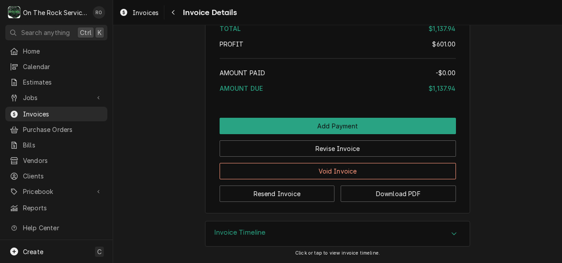
scroll to position [1167, 0]
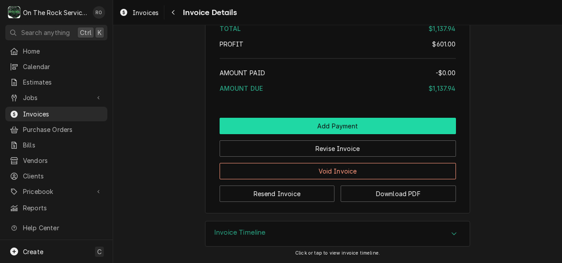
click at [296, 127] on button "Add Payment" at bounding box center [338, 126] width 237 height 16
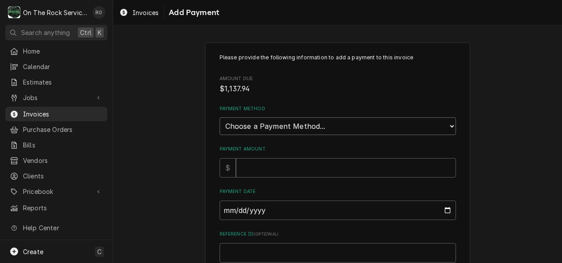
click at [289, 125] on select "Choose a Payment Method... Cash Check Credit/Debit Card ACH/eCheck Other" at bounding box center [338, 126] width 237 height 18
select select "3"
click at [220, 117] on select "Choose a Payment Method... Cash Check Credit/Debit Card ACH/eCheck Other" at bounding box center [338, 126] width 237 height 18
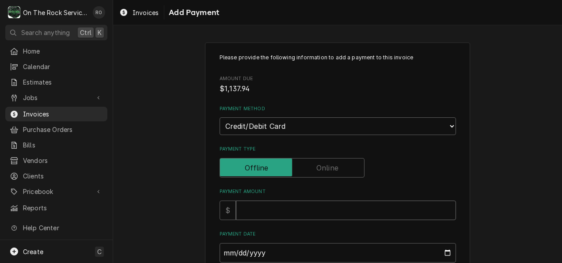
click at [266, 209] on input "Payment Amount" at bounding box center [346, 209] width 220 height 19
type textarea "x"
type input "1"
type textarea "x"
type input "11"
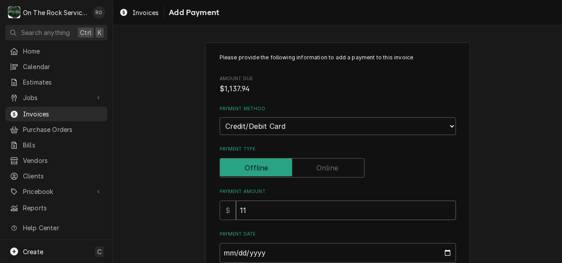
type textarea "x"
type input "113"
type textarea "x"
type input "1137"
type textarea "x"
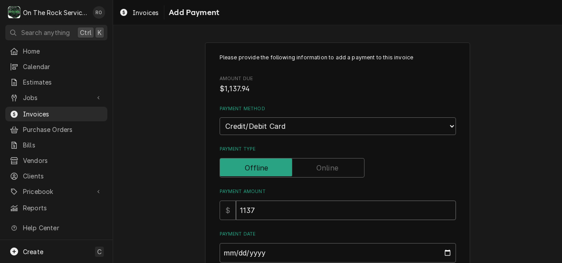
type input "1137.9"
type textarea "x"
type input "1137.94"
click at [170, 193] on div "Please provide the following information to add a payment to this invoice Amoun…" at bounding box center [337, 227] width 449 height 387
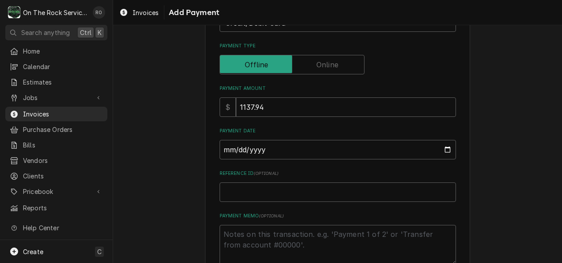
scroll to position [106, 0]
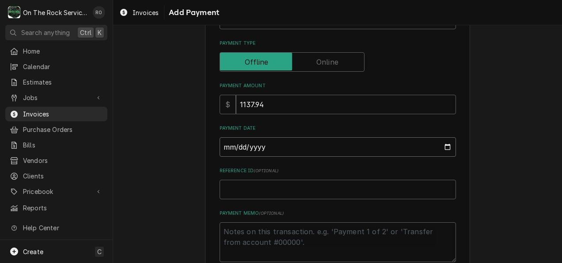
click at [448, 147] on input "Payment Date" at bounding box center [338, 146] width 237 height 19
type textarea "x"
type input "2025-08-14"
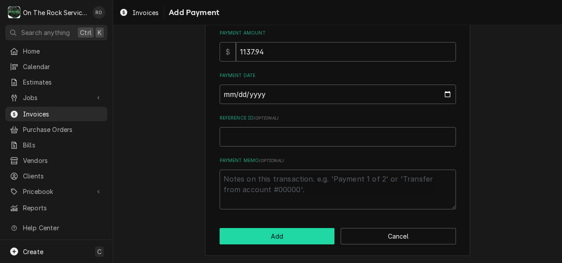
click at [303, 234] on button "Add" at bounding box center [277, 236] width 115 height 16
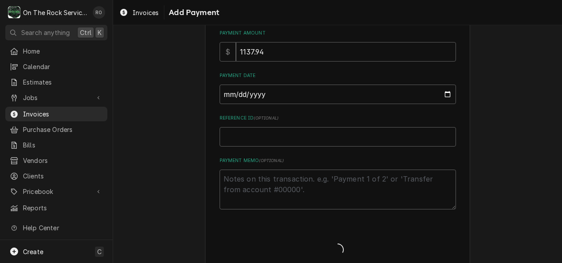
type textarea "x"
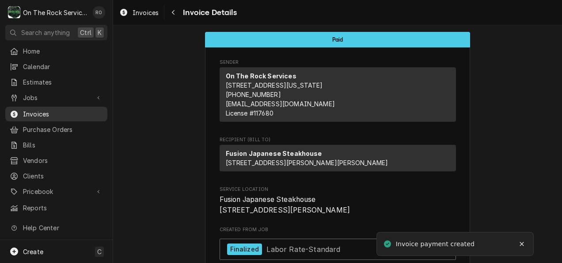
click at [48, 108] on div "Invoices" at bounding box center [56, 113] width 99 height 11
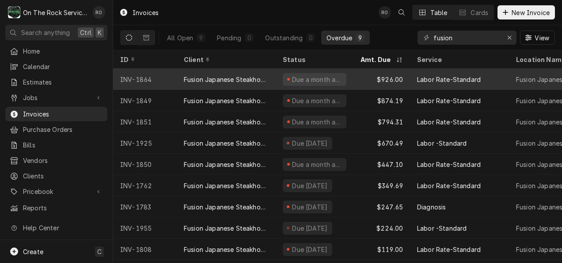
click at [207, 80] on div "Fusion Japanese Steakhouse" at bounding box center [226, 79] width 85 height 9
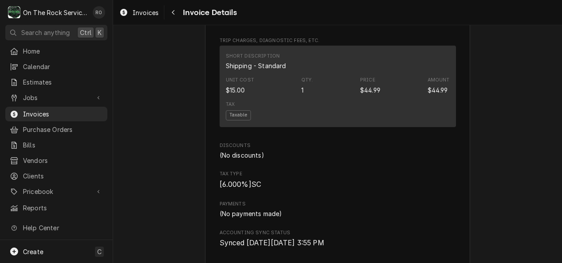
scroll to position [1190, 0]
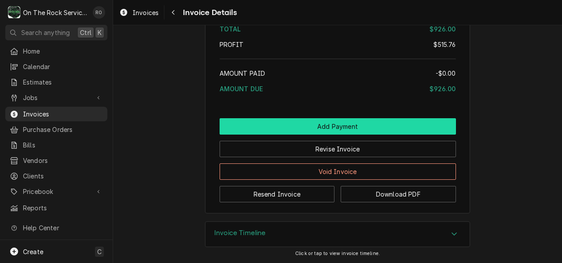
click at [347, 121] on button "Add Payment" at bounding box center [338, 126] width 237 height 16
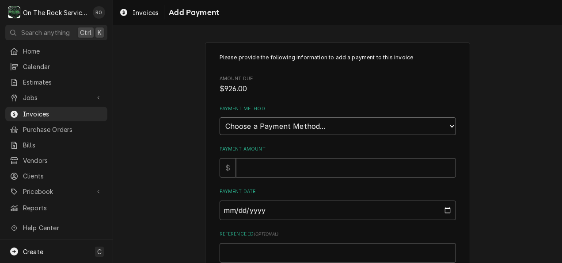
click at [290, 130] on select "Choose a Payment Method... Cash Check Credit/Debit Card ACH/eCheck Other" at bounding box center [338, 126] width 237 height 18
select select "3"
click at [220, 117] on select "Choose a Payment Method... Cash Check Credit/Debit Card ACH/eCheck Other" at bounding box center [338, 126] width 237 height 18
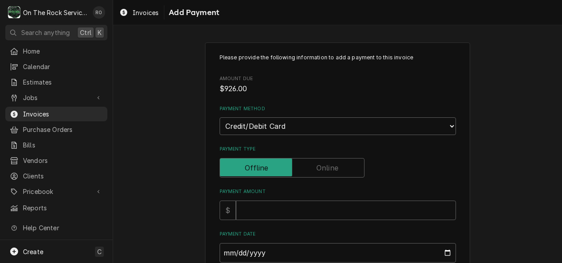
click at [288, 194] on label "Payment Amount" at bounding box center [338, 191] width 237 height 7
click at [288, 200] on input "Payment Amount" at bounding box center [346, 209] width 220 height 19
type textarea "x"
type input "9"
type textarea "x"
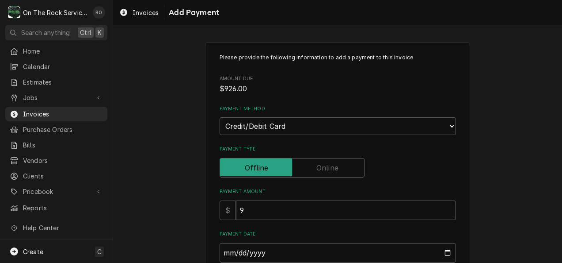
type input "92"
type textarea "x"
type input "926"
click at [187, 174] on div "Please provide the following information to add a payment to this invoice Amoun…" at bounding box center [337, 227] width 449 height 387
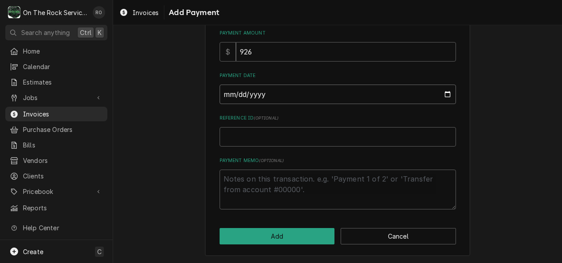
click at [305, 99] on input "Payment Date" at bounding box center [338, 93] width 237 height 19
click at [446, 92] on input "Payment Date" at bounding box center [338, 93] width 237 height 19
type textarea "x"
type input "2025-08-14"
click at [292, 233] on button "Add" at bounding box center [277, 236] width 115 height 16
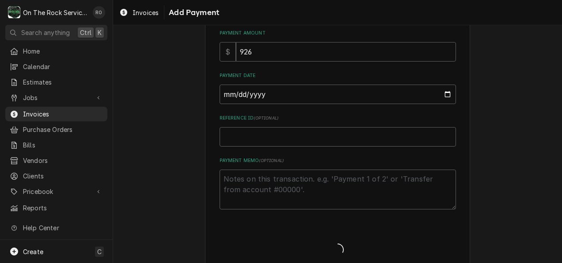
type textarea "x"
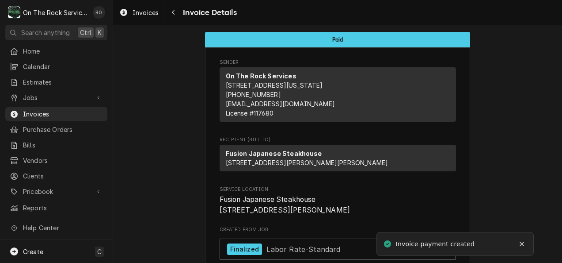
click at [61, 103] on div "Home Calendar Estimates Jobs Jobs Job Series Invoices Purchase Orders Bills Ven…" at bounding box center [56, 129] width 113 height 171
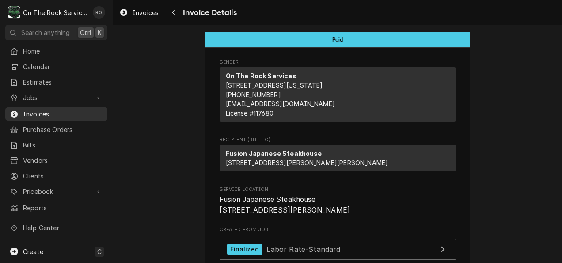
click at [38, 111] on span "Invoices" at bounding box center [63, 113] width 80 height 9
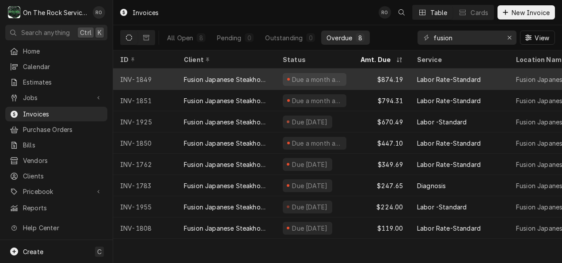
click at [207, 75] on div "Fusion Japanese Steakhouse" at bounding box center [226, 79] width 85 height 9
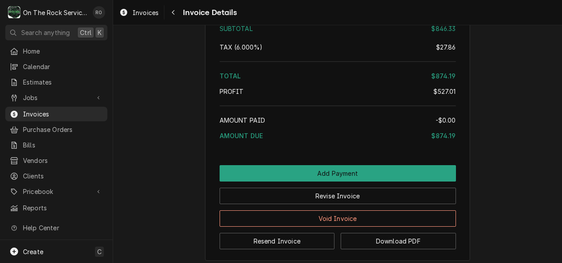
scroll to position [1522, 0]
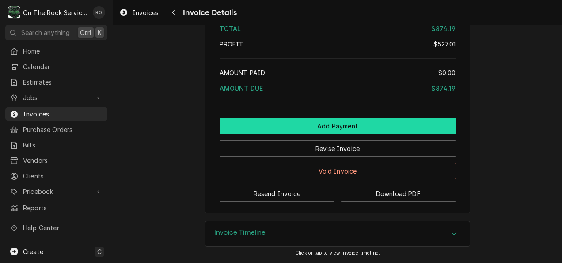
click at [304, 126] on button "Add Payment" at bounding box center [338, 126] width 237 height 16
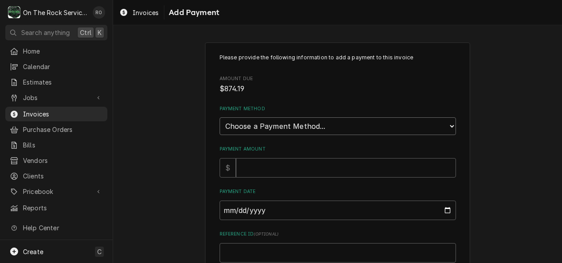
click at [302, 129] on select "Choose a Payment Method... Cash Check Credit/Debit Card ACH/eCheck Other" at bounding box center [338, 126] width 237 height 18
select select "3"
click at [220, 117] on select "Choose a Payment Method... Cash Check Credit/Debit Card ACH/eCheck Other" at bounding box center [338, 126] width 237 height 18
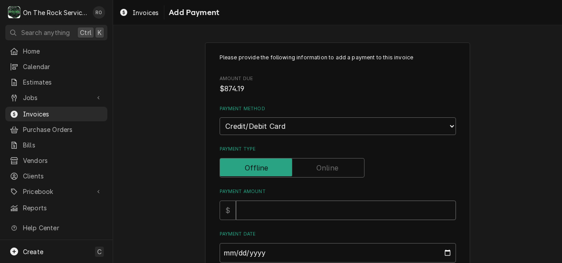
click at [284, 210] on input "Payment Amount" at bounding box center [346, 209] width 220 height 19
type textarea "x"
type input "8"
type textarea "x"
type input "87"
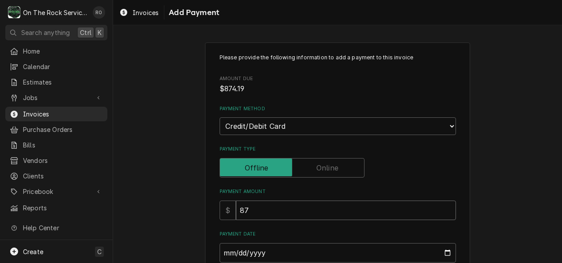
type textarea "x"
type input "874"
type textarea "x"
type input "874.1"
type textarea "x"
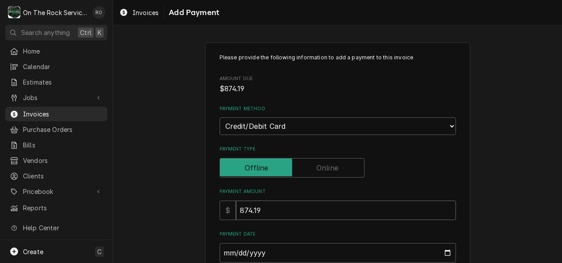
type input "874.19"
click at [443, 249] on input "Payment Date" at bounding box center [338, 252] width 237 height 19
type textarea "x"
type input "[DATE]"
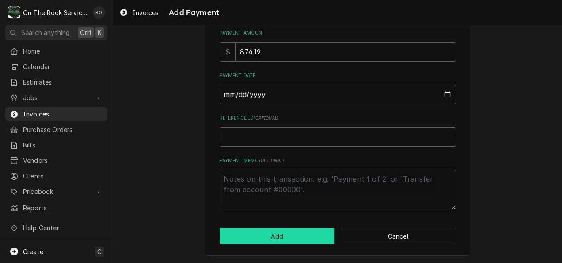
click at [287, 233] on button "Add" at bounding box center [277, 236] width 115 height 16
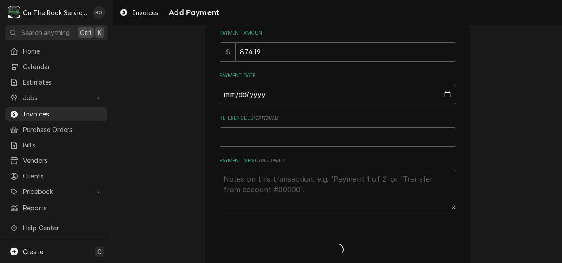
type textarea "x"
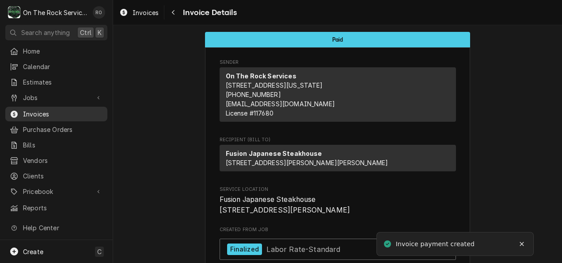
click at [54, 109] on span "Invoices" at bounding box center [63, 113] width 80 height 9
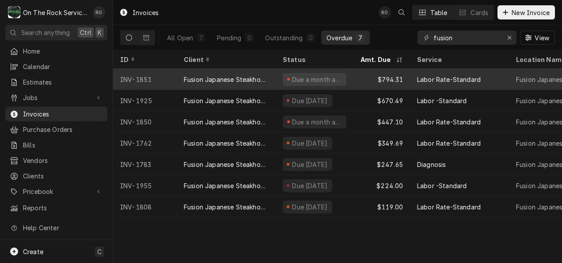
click at [161, 79] on div "INV-1851" at bounding box center [145, 79] width 64 height 21
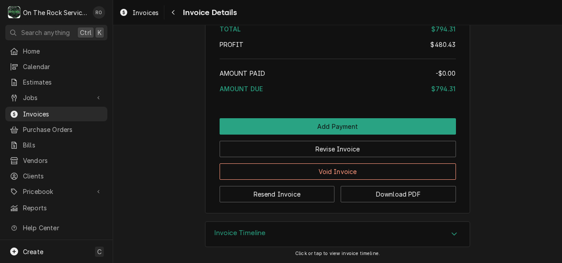
scroll to position [1628, 0]
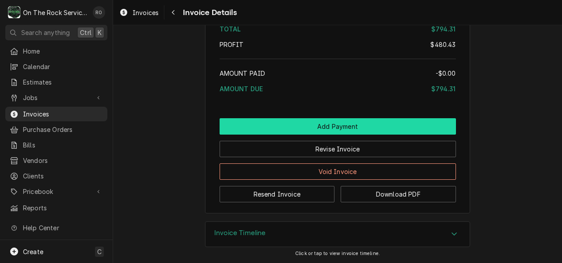
click at [329, 122] on button "Add Payment" at bounding box center [338, 126] width 237 height 16
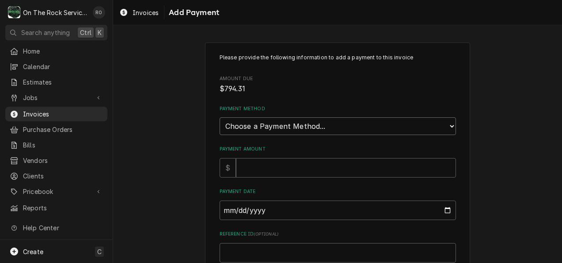
click at [321, 125] on select "Choose a Payment Method... Cash Check Credit/Debit Card ACH/eCheck Other" at bounding box center [338, 126] width 237 height 18
select select "3"
click at [220, 117] on select "Choose a Payment Method... Cash Check Credit/Debit Card ACH/eCheck Other" at bounding box center [338, 126] width 237 height 18
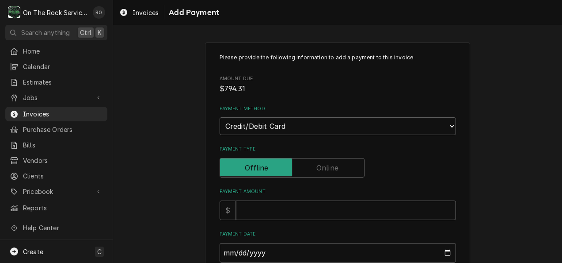
click at [289, 213] on input "Payment Amount" at bounding box center [346, 209] width 220 height 19
type textarea "x"
type input "7"
type textarea "x"
type input "79"
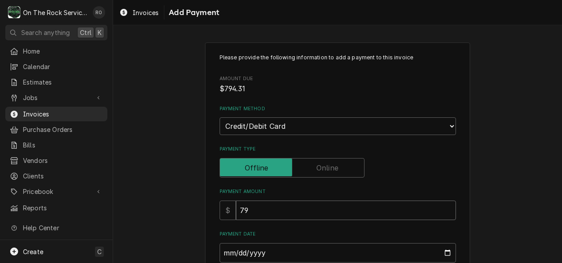
type textarea "x"
type input "794"
type textarea "x"
type input "794.3"
type textarea "x"
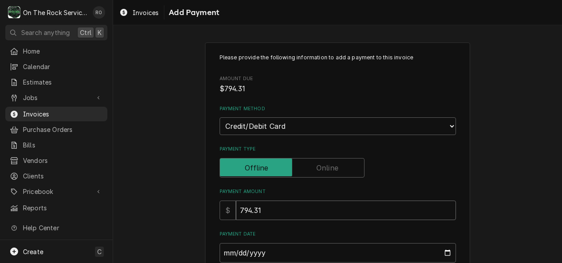
type input "794.31"
click at [447, 252] on input "Payment Date" at bounding box center [338, 252] width 237 height 19
type textarea "x"
type input "[DATE]"
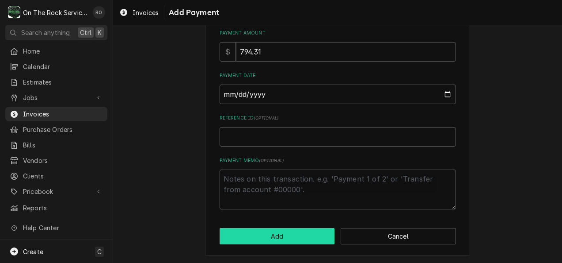
click at [249, 233] on button "Add" at bounding box center [277, 236] width 115 height 16
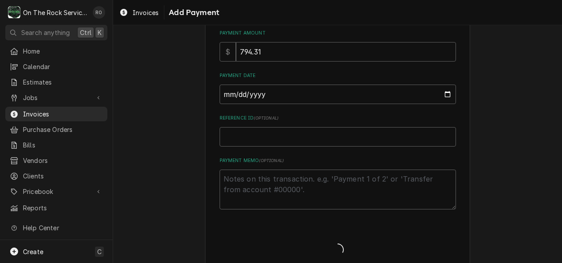
type textarea "x"
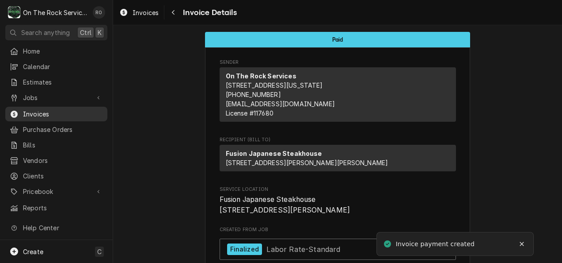
click at [48, 108] on div "Invoices" at bounding box center [56, 113] width 99 height 11
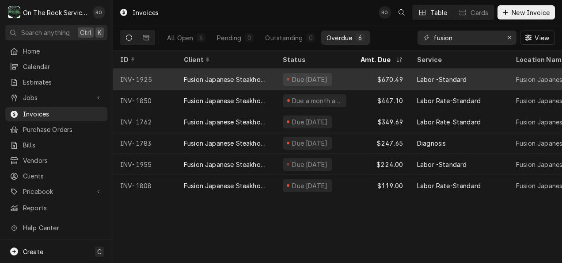
click at [205, 75] on div "Fusion Japanese Steakhouse" at bounding box center [226, 79] width 85 height 9
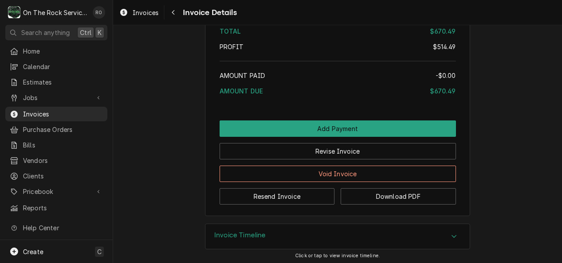
scroll to position [1271, 0]
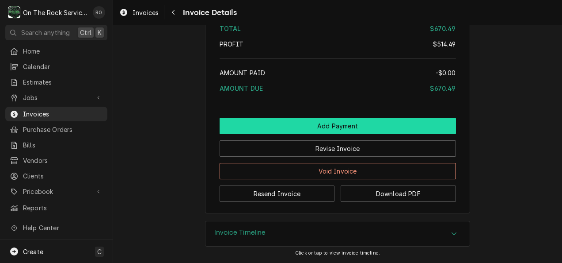
click at [267, 129] on button "Add Payment" at bounding box center [338, 126] width 237 height 16
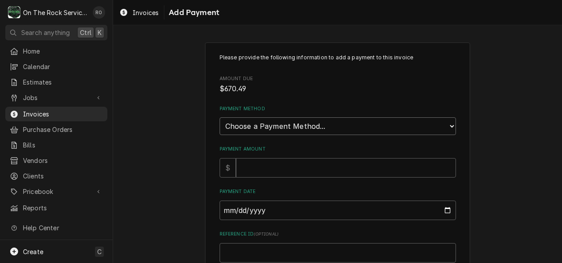
click at [264, 131] on select "Choose a Payment Method... Cash Check Credit/Debit Card ACH/eCheck Other" at bounding box center [338, 126] width 237 height 18
select select "3"
click at [220, 117] on select "Choose a Payment Method... Cash Check Credit/Debit Card ACH/eCheck Other" at bounding box center [338, 126] width 237 height 18
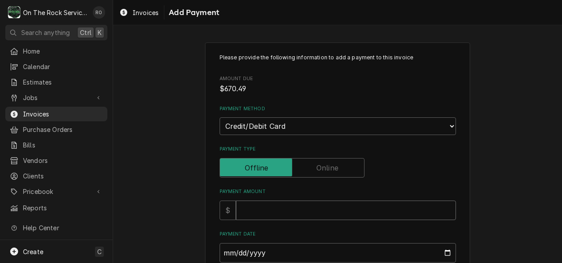
click at [275, 210] on input "Payment Amount" at bounding box center [346, 209] width 220 height 19
type textarea "x"
type input "6"
type textarea "x"
type input "67"
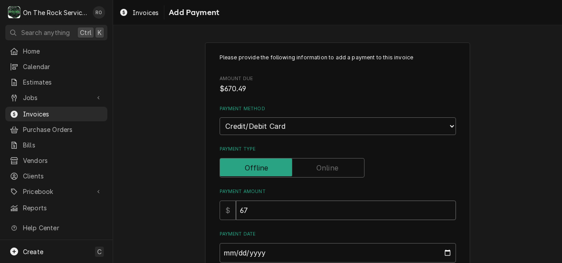
type textarea "x"
type input "670"
type textarea "x"
type input "670.4"
type textarea "x"
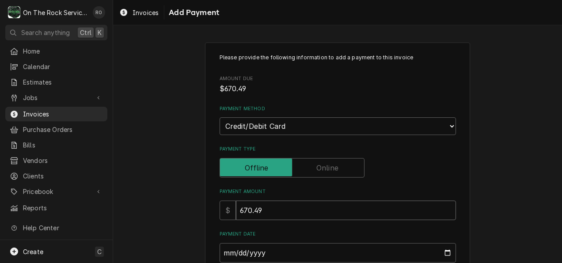
type input "670.49"
click at [463, 168] on div "Please provide the following information to add a payment to this invoice Amoun…" at bounding box center [337, 227] width 265 height 371
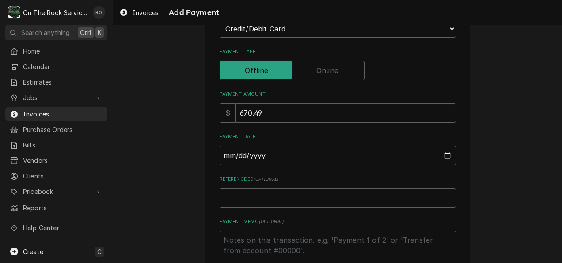
scroll to position [98, 0]
click at [438, 146] on input "Payment Date" at bounding box center [338, 154] width 237 height 19
click at [445, 156] on input "Payment Date" at bounding box center [338, 154] width 237 height 19
type textarea "x"
type input "2025-08-14"
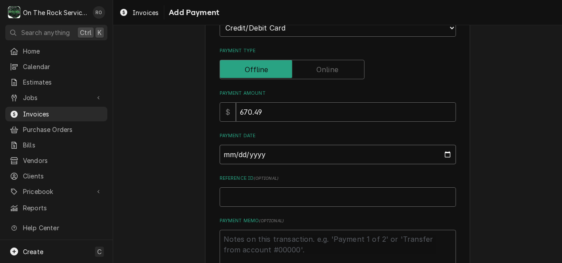
scroll to position [158, 0]
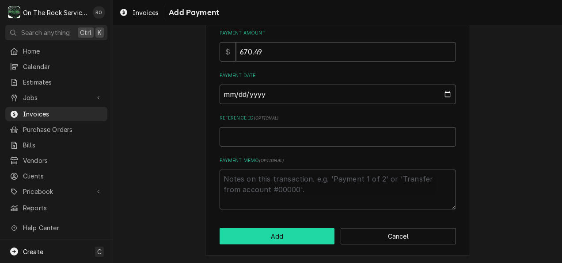
click at [305, 233] on button "Add" at bounding box center [277, 236] width 115 height 16
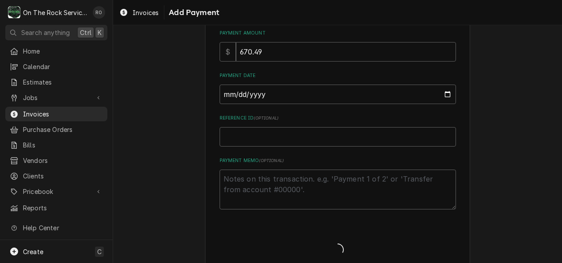
type textarea "x"
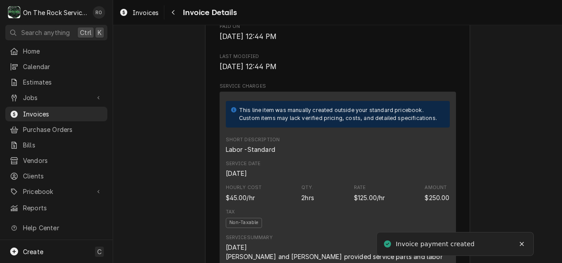
scroll to position [481, 0]
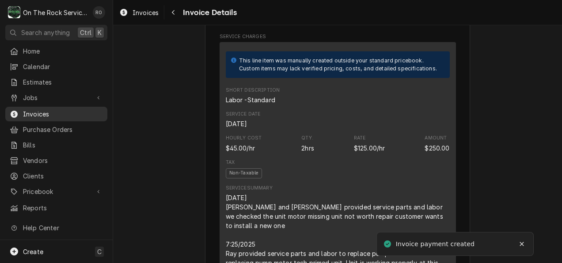
click at [71, 109] on span "Invoices" at bounding box center [63, 113] width 80 height 9
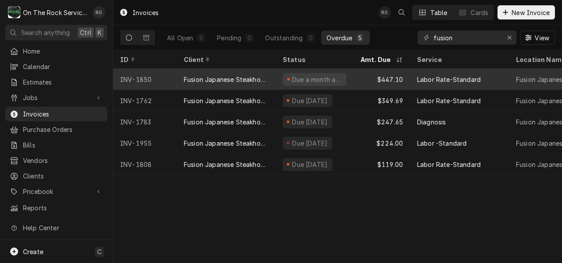
click at [211, 75] on div "Fusion Japanese Steakhouse" at bounding box center [226, 79] width 85 height 9
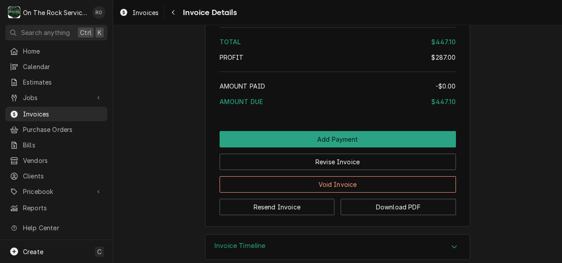
scroll to position [1114, 0]
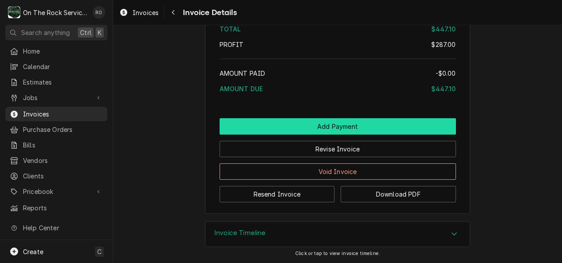
click at [419, 121] on button "Add Payment" at bounding box center [338, 126] width 237 height 16
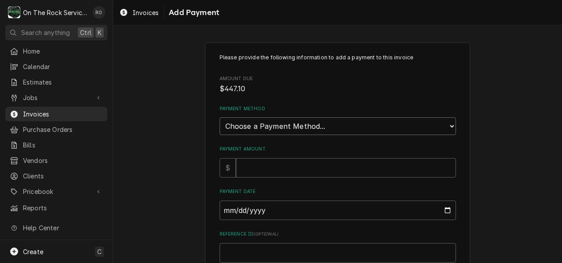
click at [345, 125] on select "Choose a Payment Method... Cash Check Credit/Debit Card ACH/eCheck Other" at bounding box center [338, 126] width 237 height 18
select select "3"
click at [220, 117] on select "Choose a Payment Method... Cash Check Credit/Debit Card ACH/eCheck Other" at bounding box center [338, 126] width 237 height 18
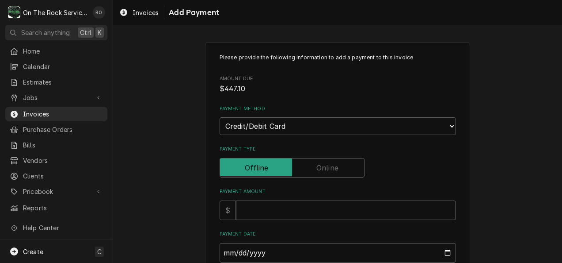
click at [295, 204] on input "Payment Amount" at bounding box center [346, 209] width 220 height 19
type textarea "x"
type input "4"
type textarea "x"
type input "44"
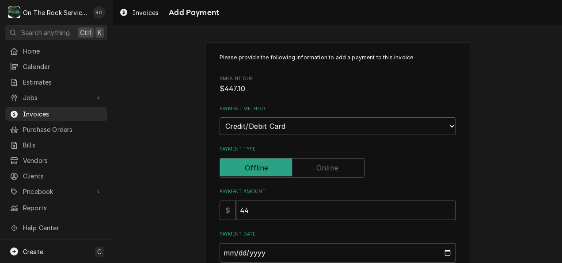
type textarea "x"
type input "447"
type textarea "x"
type input "447.1"
type textarea "x"
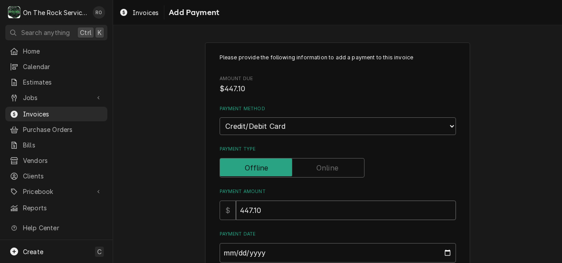
type input "447.10"
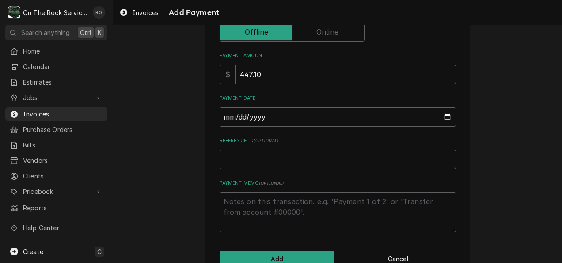
scroll to position [136, 0]
click at [445, 117] on input "Payment Date" at bounding box center [338, 116] width 237 height 19
type textarea "x"
type input "2025-08-14"
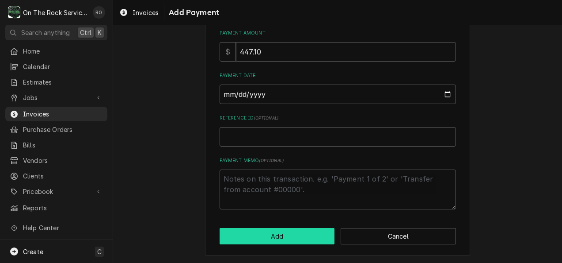
click at [295, 241] on button "Add" at bounding box center [277, 236] width 115 height 16
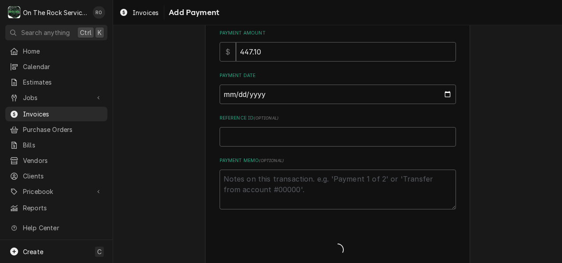
type textarea "x"
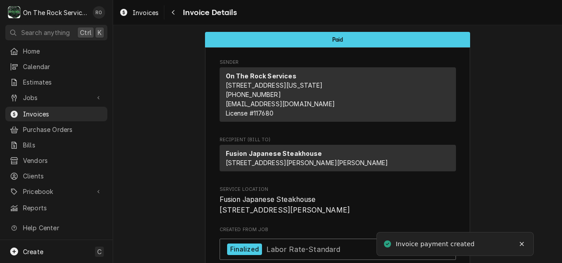
scroll to position [14, 0]
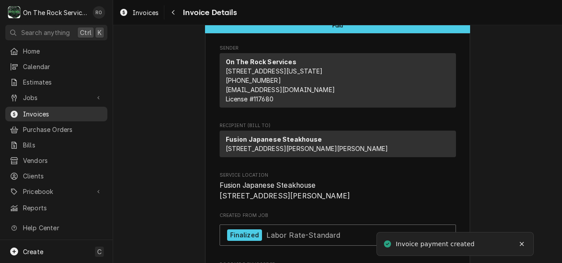
click at [63, 109] on span "Invoices" at bounding box center [63, 113] width 80 height 9
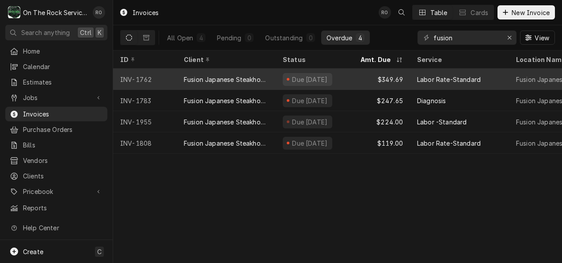
click at [205, 76] on div "Fusion Japanese Steakhouse" at bounding box center [226, 79] width 85 height 9
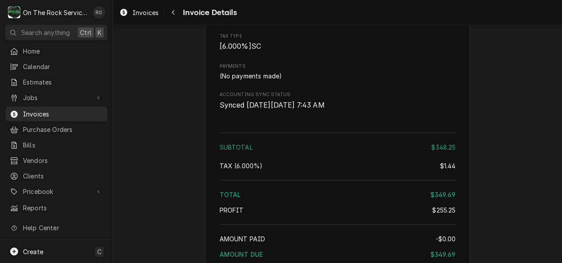
scroll to position [1183, 0]
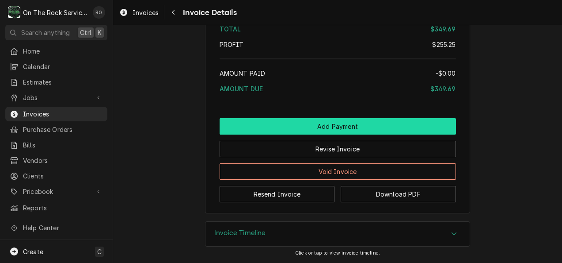
click at [344, 124] on button "Add Payment" at bounding box center [338, 126] width 237 height 16
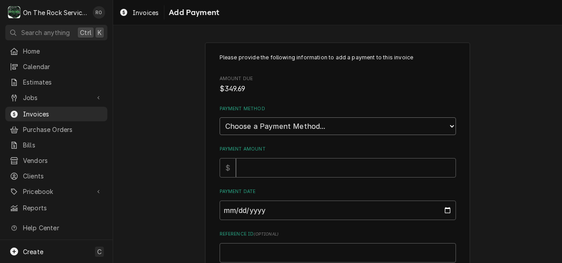
click at [322, 127] on select "Choose a Payment Method... Cash Check Credit/Debit Card ACH/eCheck Other" at bounding box center [338, 126] width 237 height 18
select select "4"
click at [220, 117] on select "Choose a Payment Method... Cash Check Credit/Debit Card ACH/eCheck Other" at bounding box center [338, 126] width 237 height 18
click at [284, 169] on input "Payment Amount" at bounding box center [346, 167] width 220 height 19
type textarea "x"
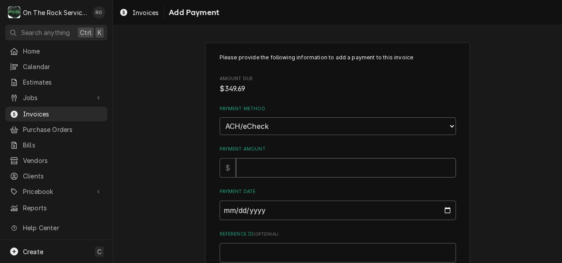
type input "3"
type textarea "x"
type input "34"
type textarea "x"
type input "349"
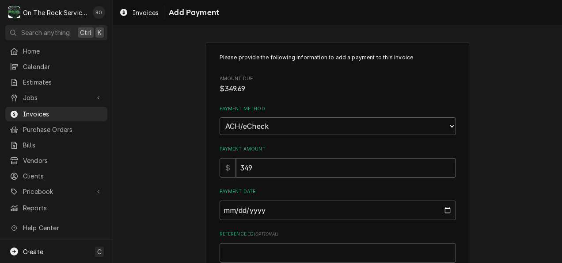
type textarea "x"
type input "349.6"
type textarea "x"
type input "349.69"
click at [443, 206] on input "Payment Date" at bounding box center [338, 209] width 237 height 19
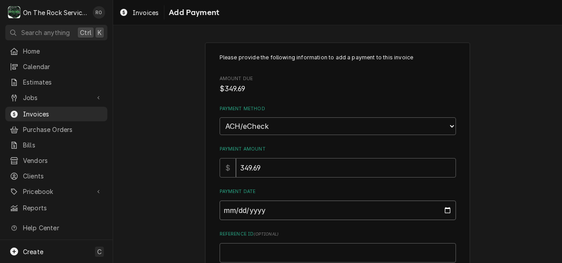
type textarea "x"
type input "[DATE]"
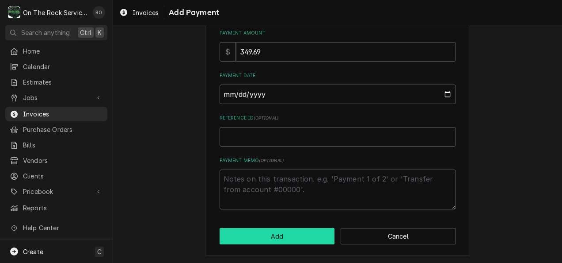
click at [285, 239] on button "Add" at bounding box center [277, 236] width 115 height 16
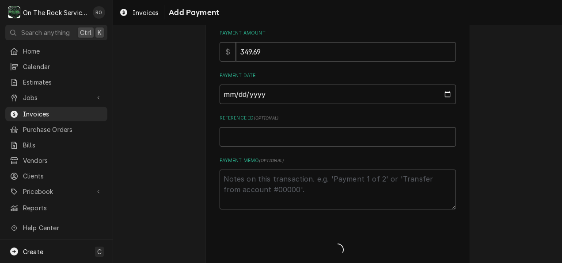
type textarea "x"
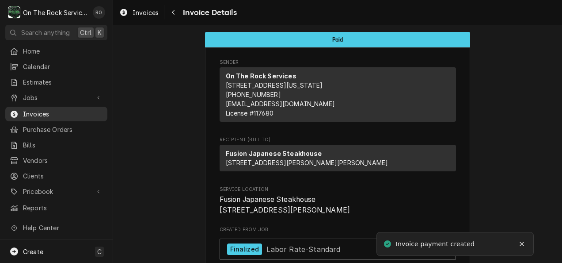
click at [42, 113] on span "Invoices" at bounding box center [63, 113] width 80 height 9
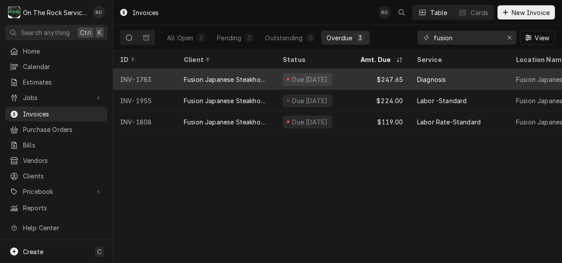
click at [234, 75] on div "Fusion Japanese Steakhouse" at bounding box center [226, 79] width 85 height 9
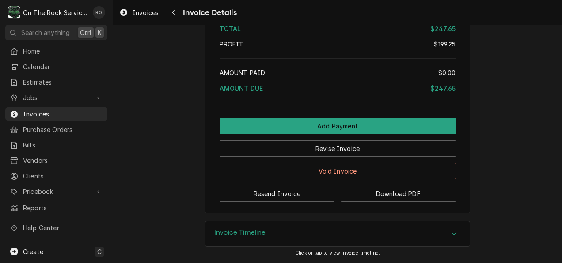
scroll to position [1159, 0]
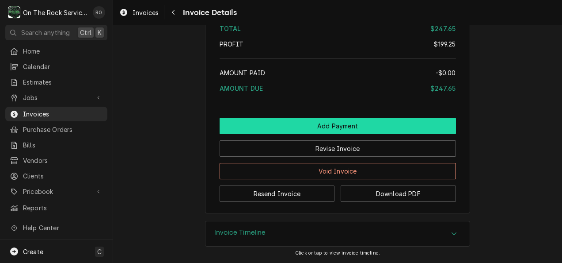
click at [357, 120] on button "Add Payment" at bounding box center [338, 126] width 237 height 16
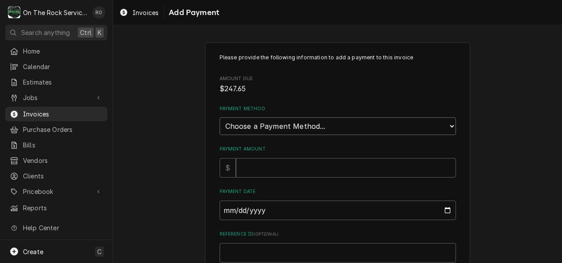
click at [322, 128] on select "Choose a Payment Method... Cash Check Credit/Debit Card ACH/eCheck Other" at bounding box center [338, 126] width 237 height 18
select select "3"
click at [220, 117] on select "Choose a Payment Method... Cash Check Credit/Debit Card ACH/eCheck Other" at bounding box center [338, 126] width 237 height 18
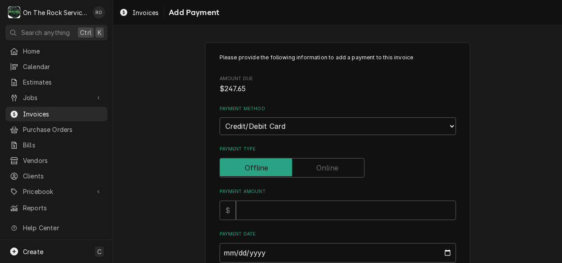
click at [282, 220] on div "Please provide the following information to add a payment to this invoice Amoun…" at bounding box center [338, 211] width 237 height 314
click at [282, 211] on input "Payment Amount" at bounding box center [346, 209] width 220 height 19
type textarea "x"
type input "2"
type textarea "x"
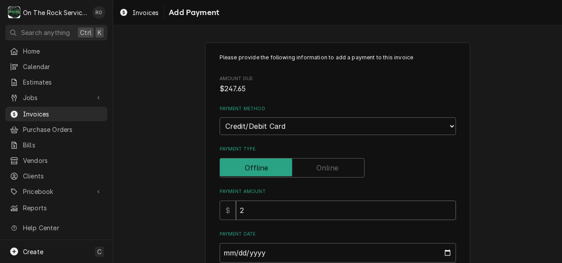
type input "24"
type textarea "x"
type input "247"
type textarea "x"
type input "247.6"
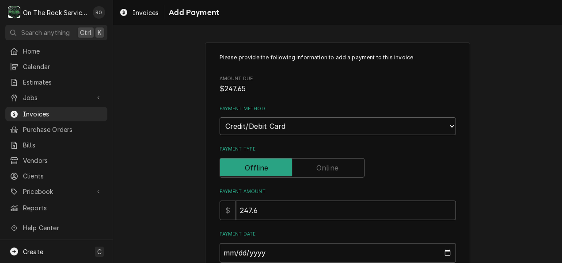
type textarea "x"
type input "247.65"
click at [445, 249] on input "Payment Date" at bounding box center [338, 252] width 237 height 19
type textarea "x"
type input "2025-08-14"
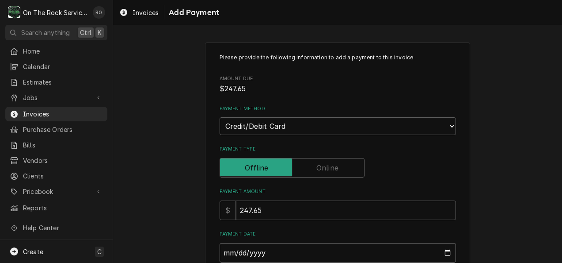
scroll to position [158, 0]
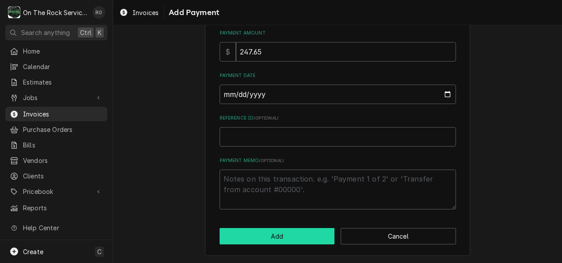
click at [283, 237] on button "Add" at bounding box center [277, 236] width 115 height 16
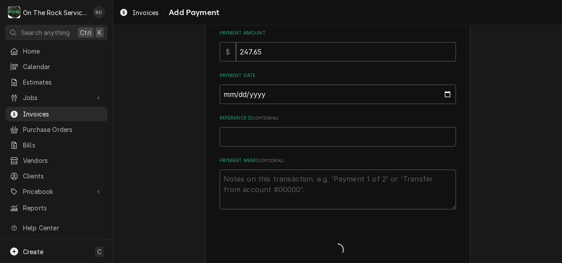
type textarea "x"
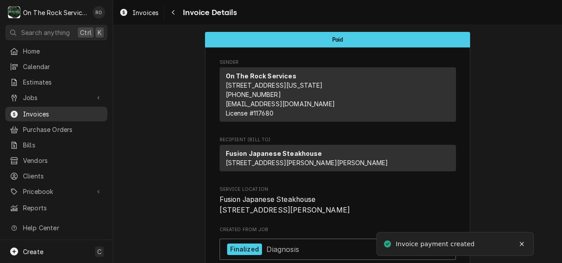
click at [55, 114] on span "Invoices" at bounding box center [63, 113] width 80 height 9
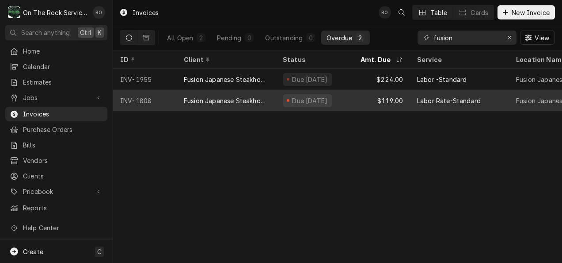
click at [325, 99] on div "Due 2 months ago" at bounding box center [310, 100] width 38 height 9
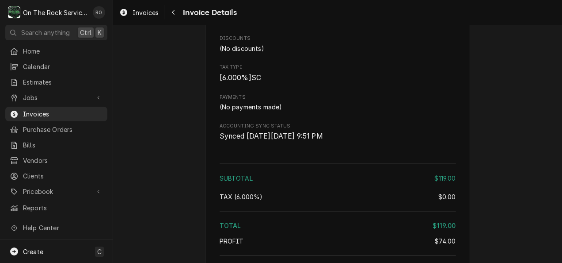
scroll to position [978, 0]
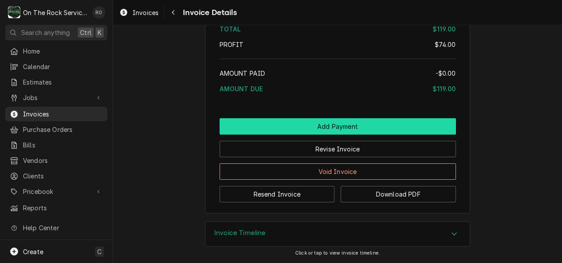
click at [312, 124] on button "Add Payment" at bounding box center [338, 126] width 237 height 16
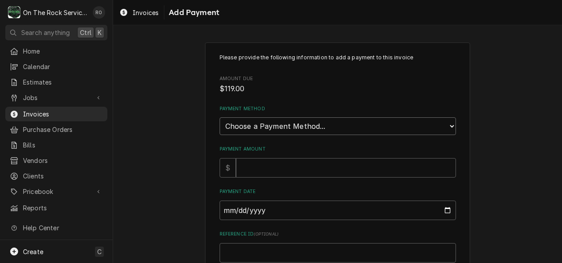
click at [312, 122] on select "Choose a Payment Method... Cash Check Credit/Debit Card ACH/eCheck Other" at bounding box center [338, 126] width 237 height 18
select select "3"
click at [220, 117] on select "Choose a Payment Method... Cash Check Credit/Debit Card ACH/eCheck Other" at bounding box center [338, 126] width 237 height 18
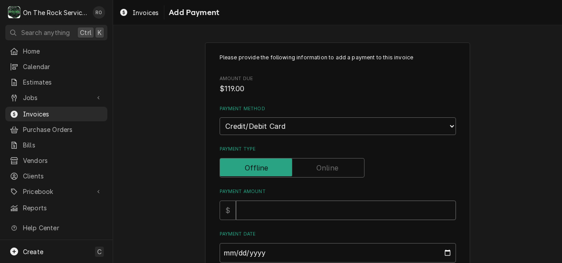
click at [286, 210] on input "Payment Amount" at bounding box center [346, 209] width 220 height 19
type textarea "x"
type input "1"
type textarea "x"
type input "11"
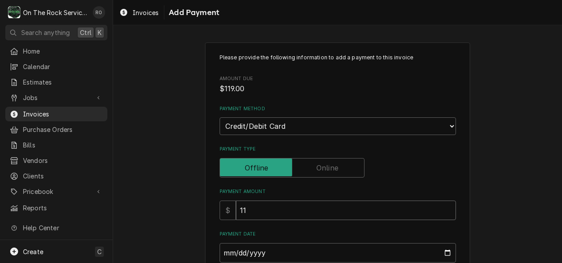
type textarea "x"
type input "119"
type textarea "x"
type input "119.0"
type textarea "x"
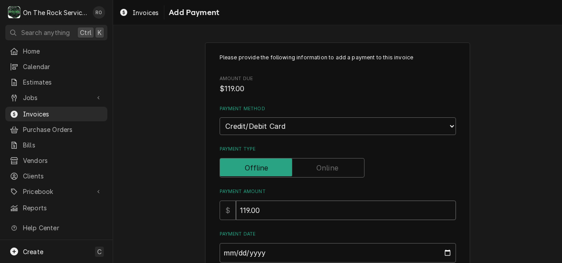
type input "119.00"
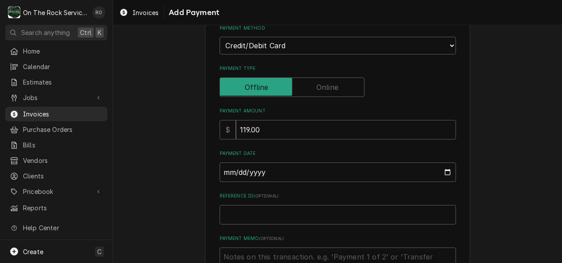
scroll to position [94, 0]
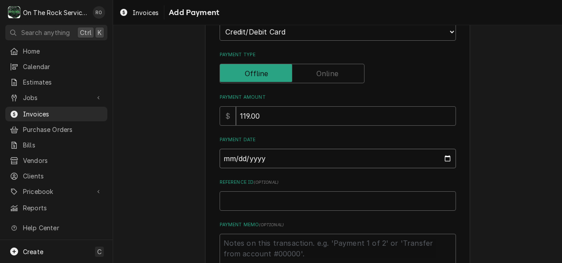
click at [443, 156] on input "Payment Date" at bounding box center [338, 158] width 237 height 19
type textarea "x"
type input "2025-08-14"
click at [500, 192] on div "Please provide the following information to add a payment to this invoice Amoun…" at bounding box center [337, 133] width 449 height 387
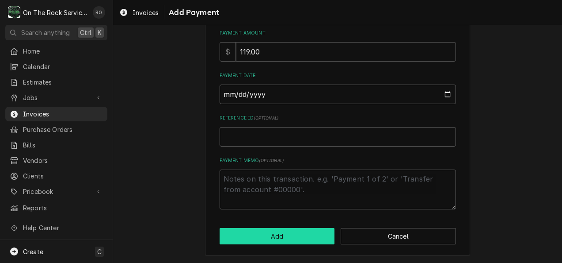
click at [245, 229] on button "Add" at bounding box center [277, 236] width 115 height 16
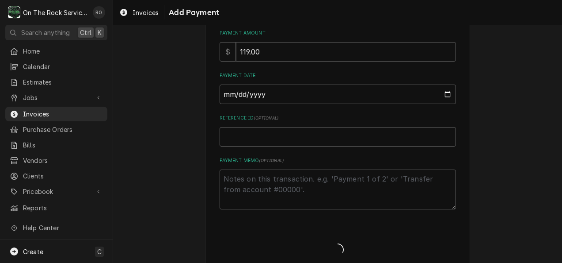
type textarea "x"
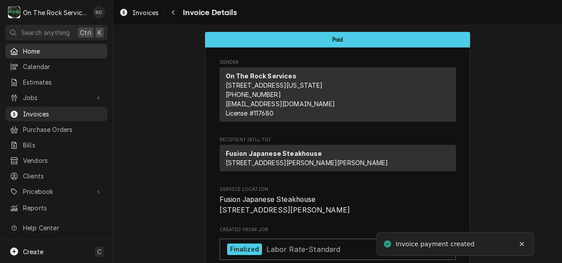
click at [46, 49] on span "Home" at bounding box center [63, 50] width 80 height 9
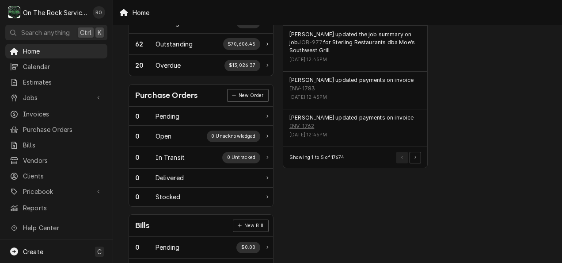
scroll to position [302, 0]
click at [42, 47] on span "Home" at bounding box center [63, 50] width 80 height 9
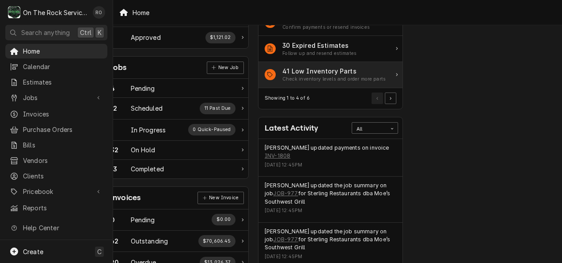
scroll to position [105, 31]
